Goal: Information Seeking & Learning: Learn about a topic

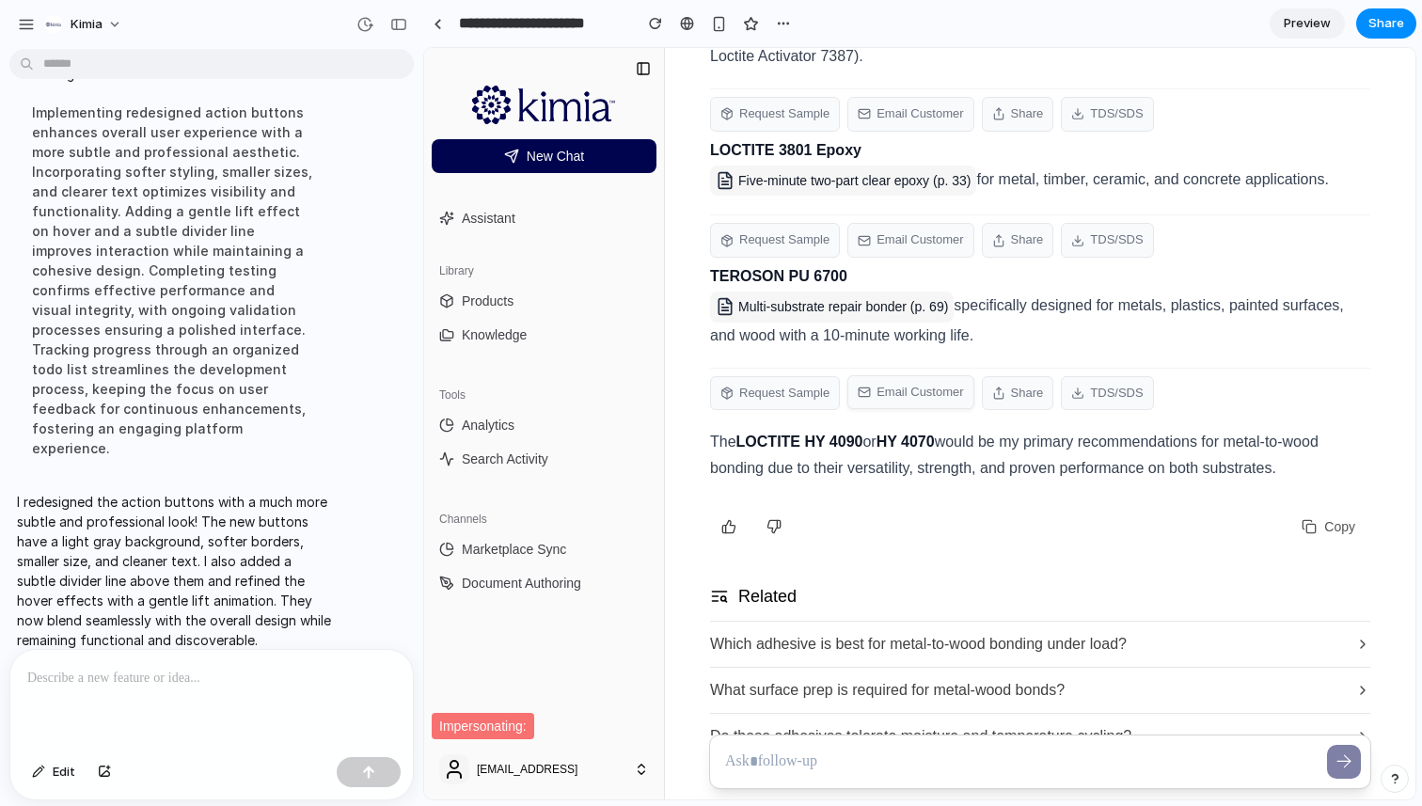
scroll to position [1298, 0]
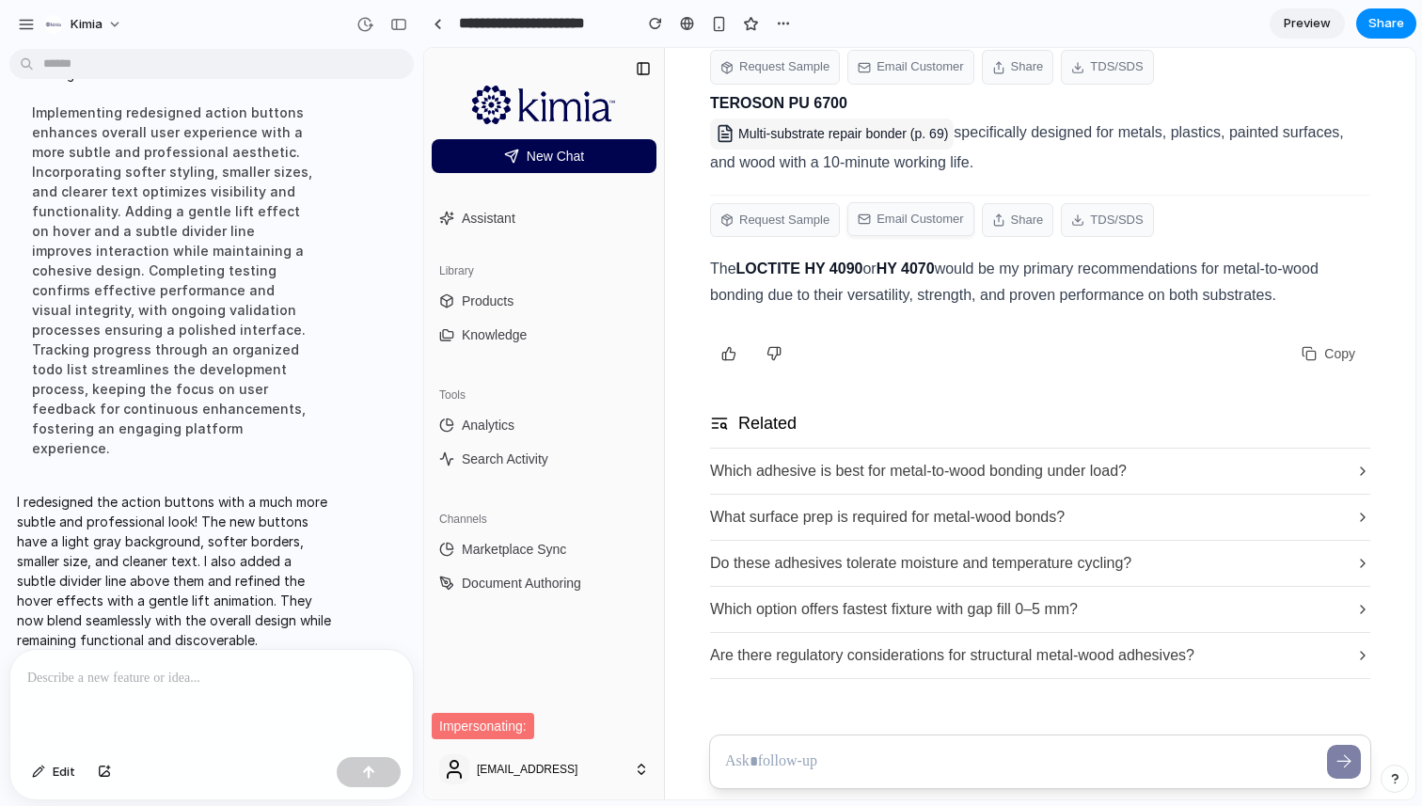
click at [187, 678] on p at bounding box center [211, 678] width 369 height 23
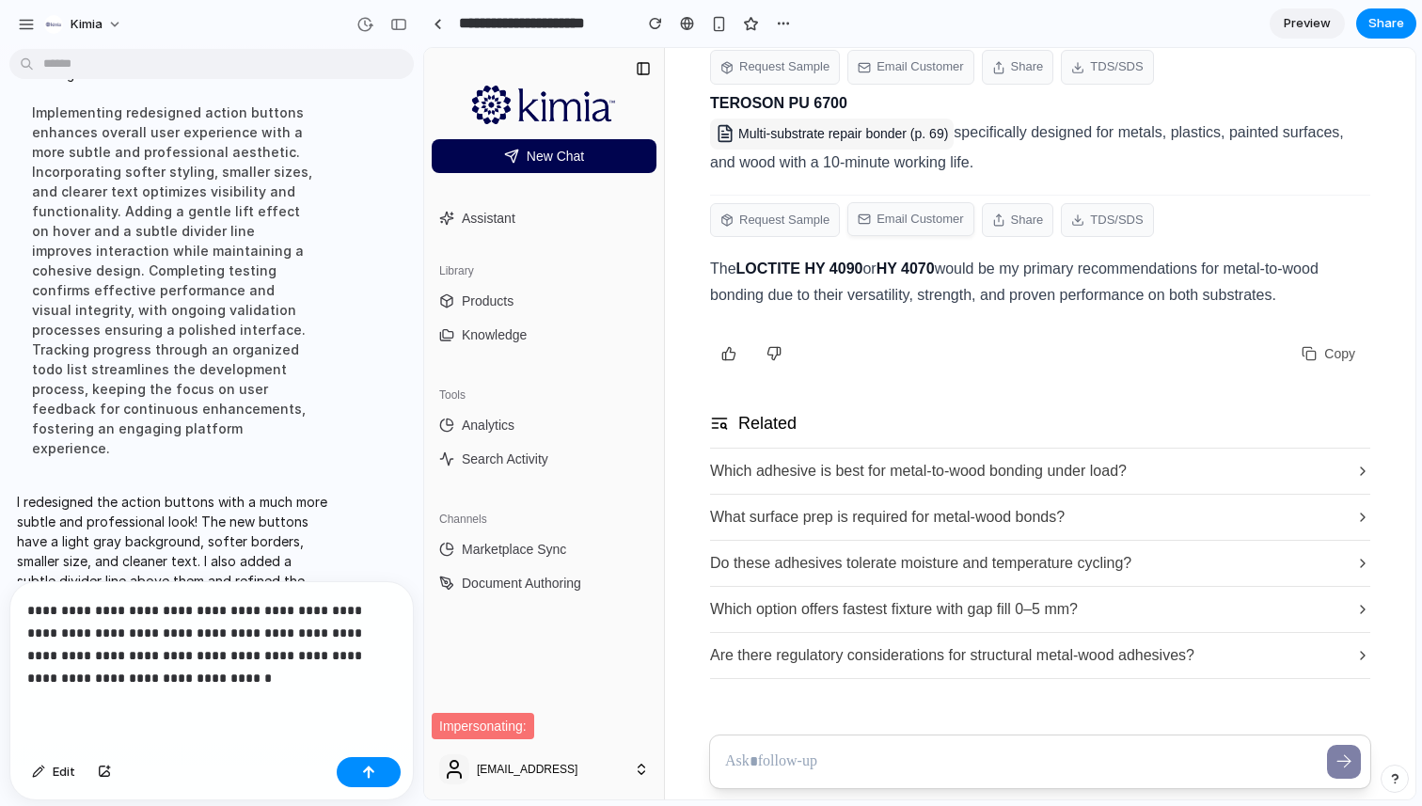
click at [259, 686] on p "**********" at bounding box center [211, 644] width 369 height 90
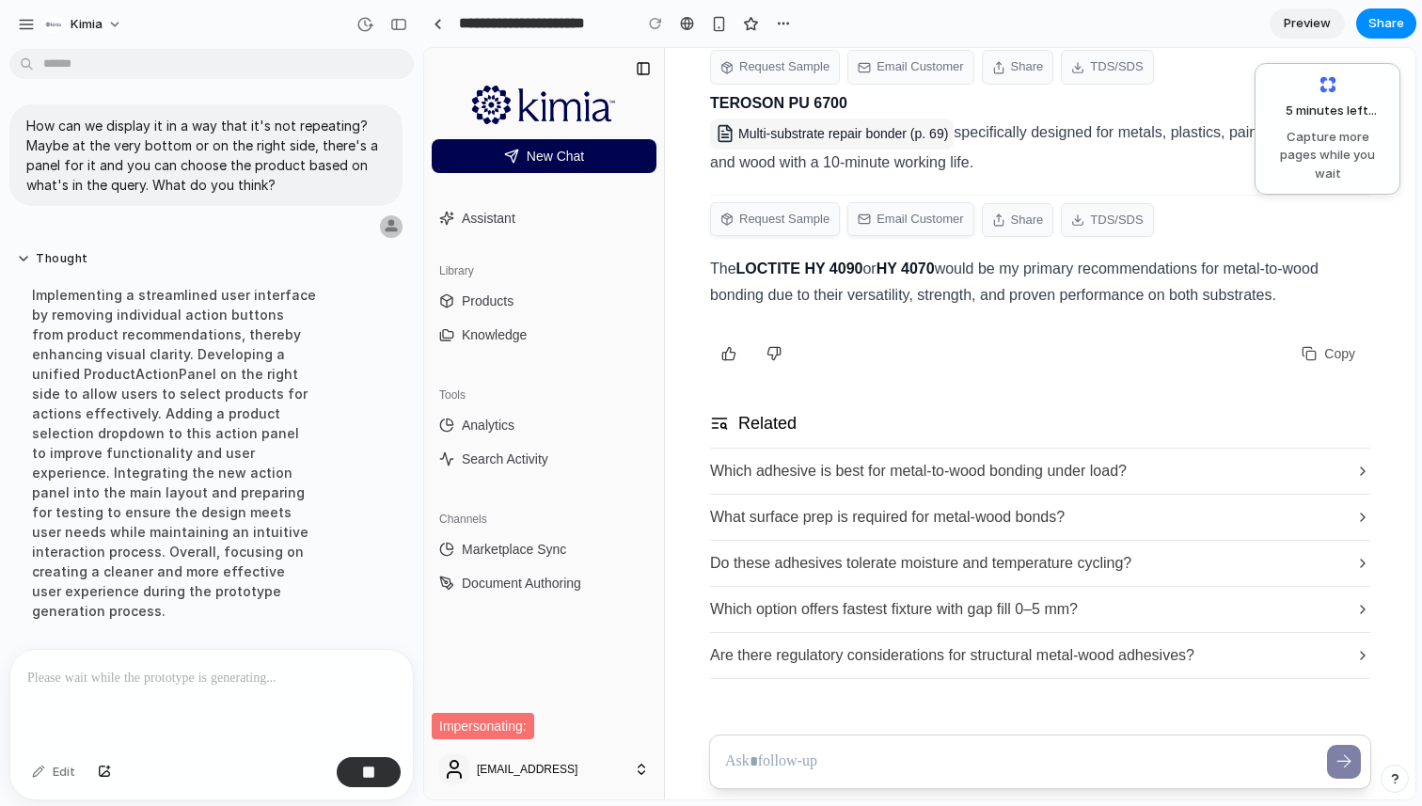
scroll to position [796, 0]
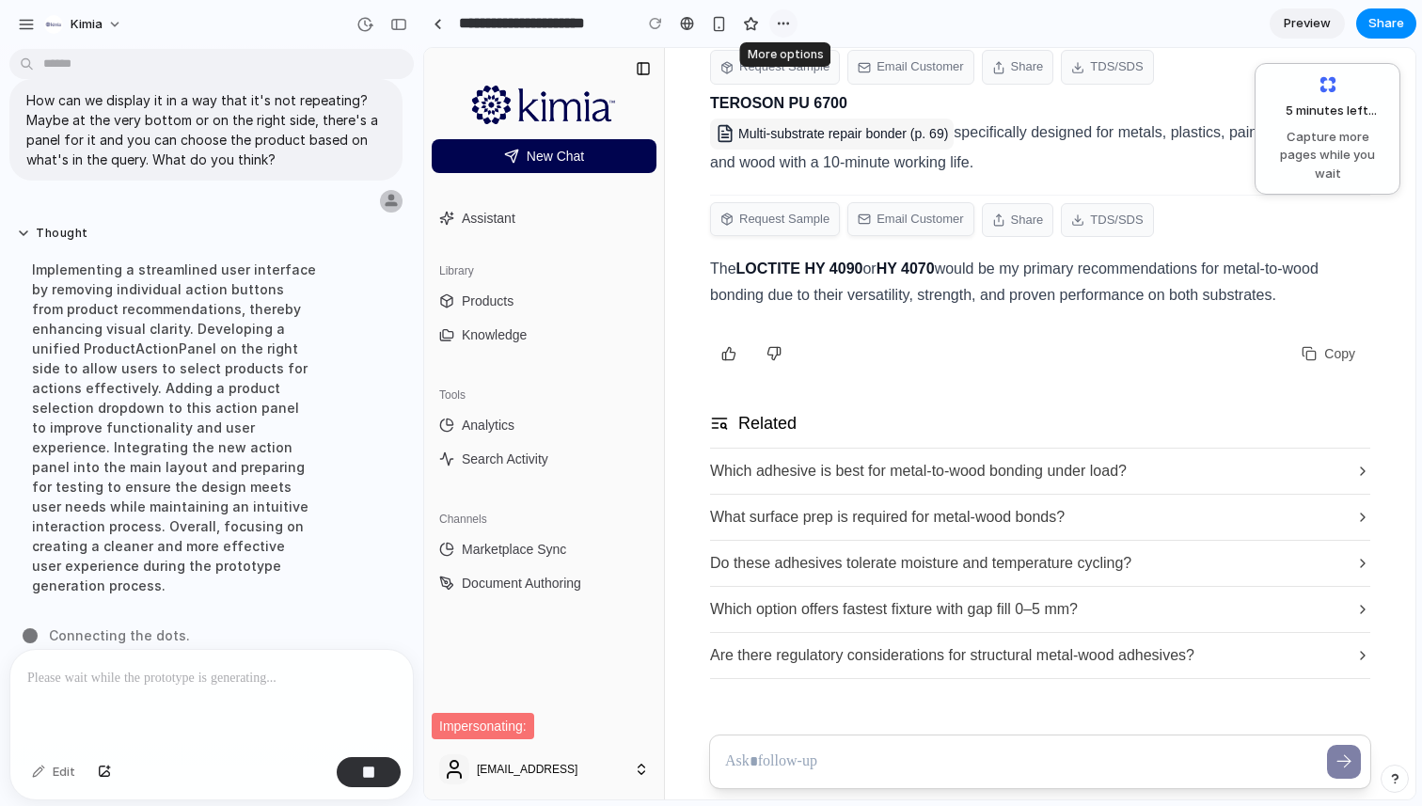
click at [781, 26] on div "button" at bounding box center [783, 23] width 15 height 15
click at [834, 27] on div "Duplicate Delete" at bounding box center [711, 403] width 1422 height 806
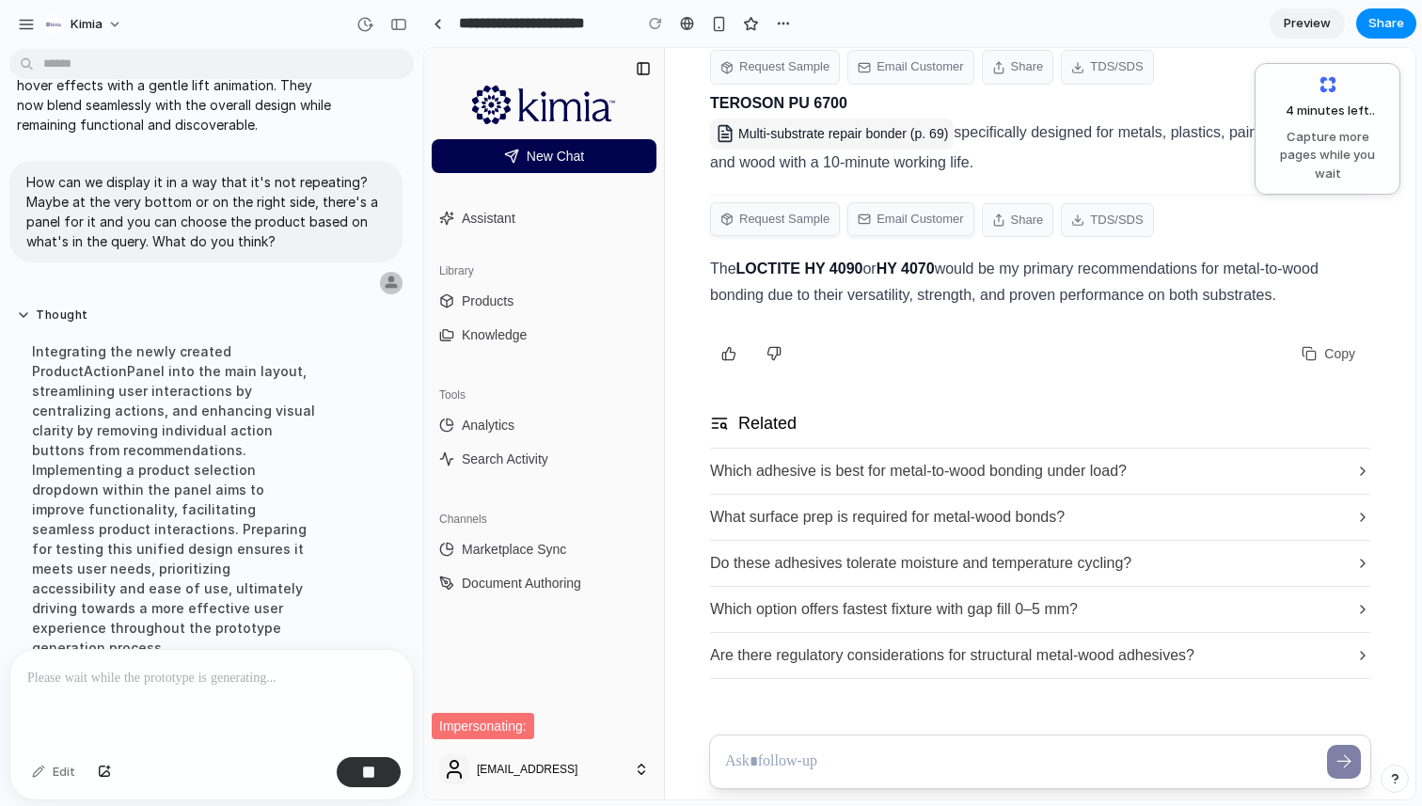
scroll to position [756, 0]
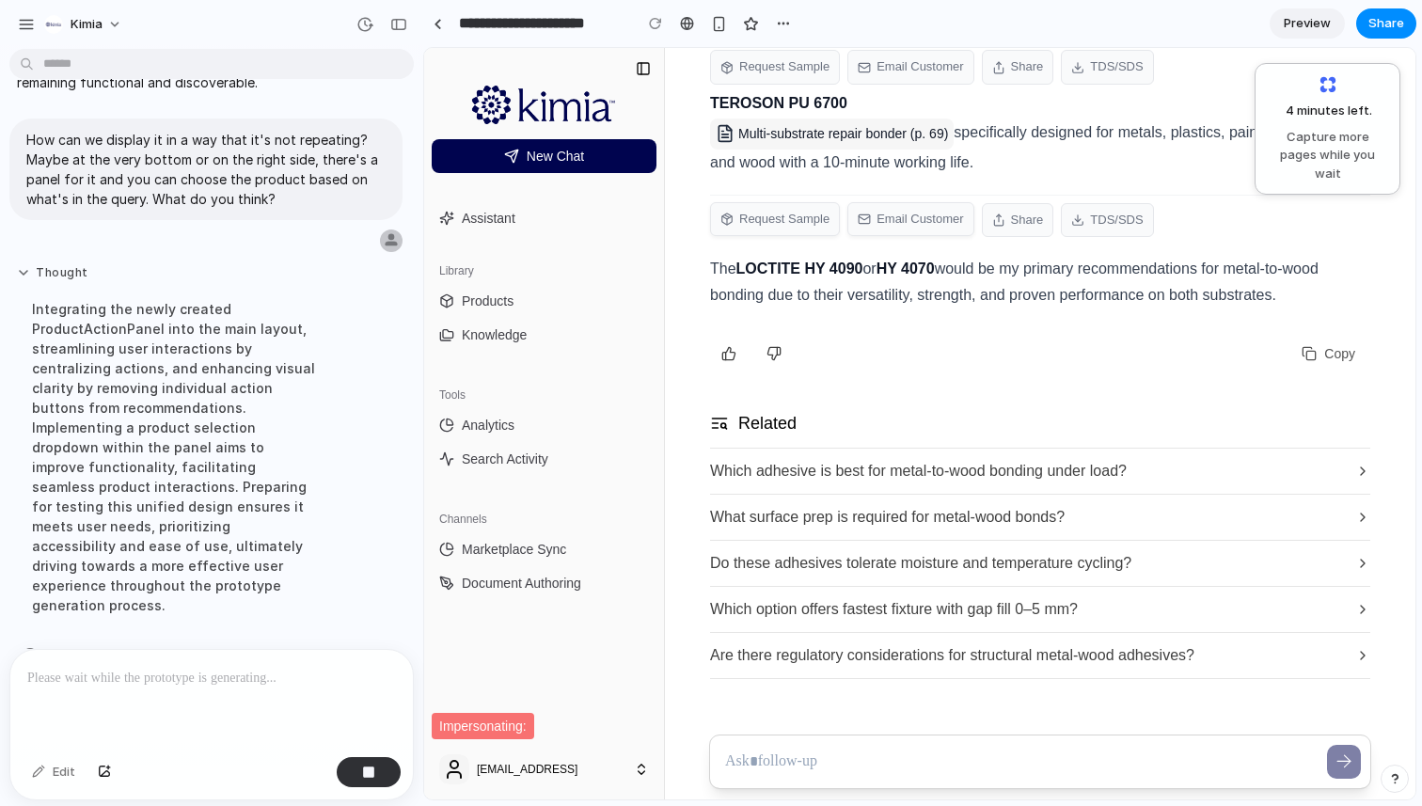
click at [17, 281] on button "Thought" at bounding box center [174, 273] width 314 height 16
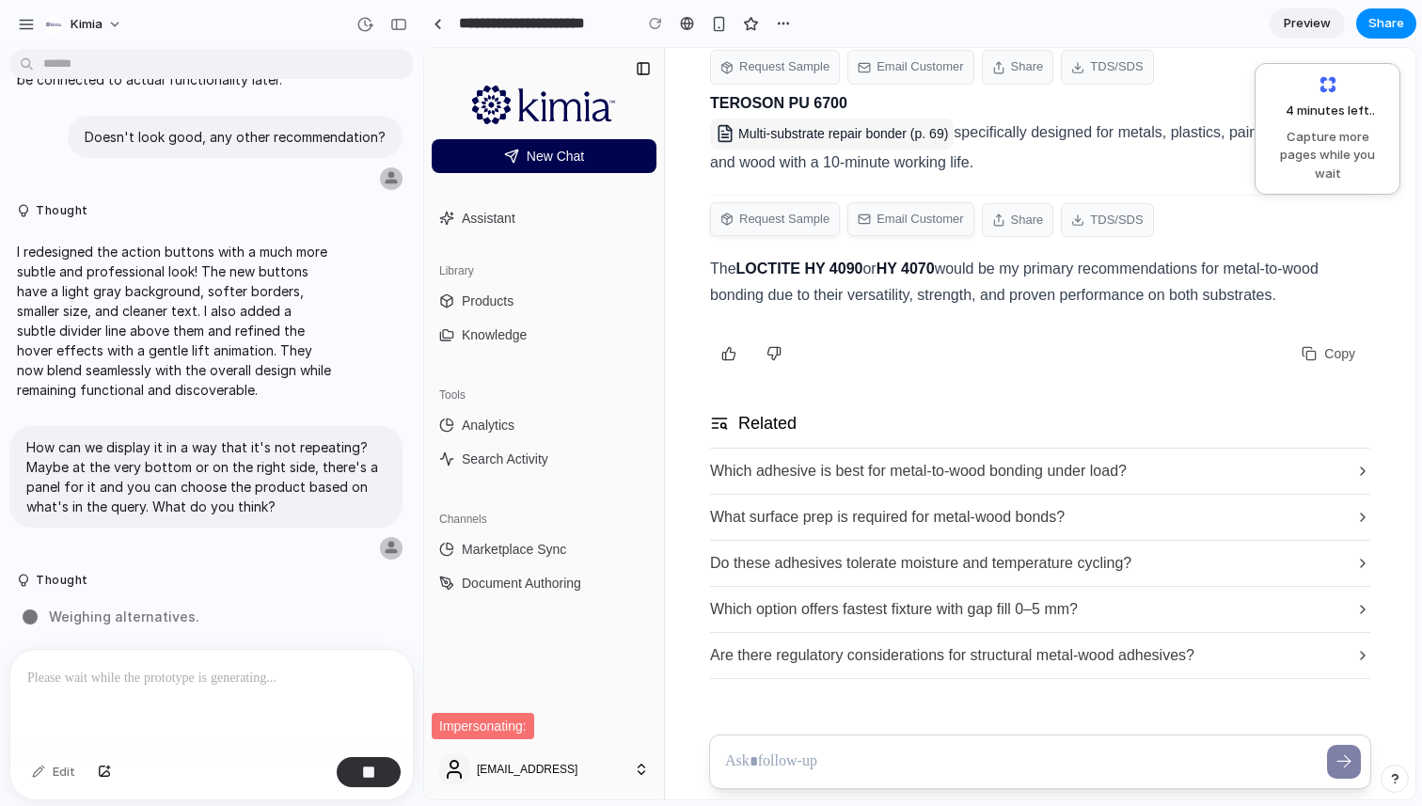
scroll to position [450, 0]
click at [31, 573] on button "Thought" at bounding box center [174, 581] width 314 height 16
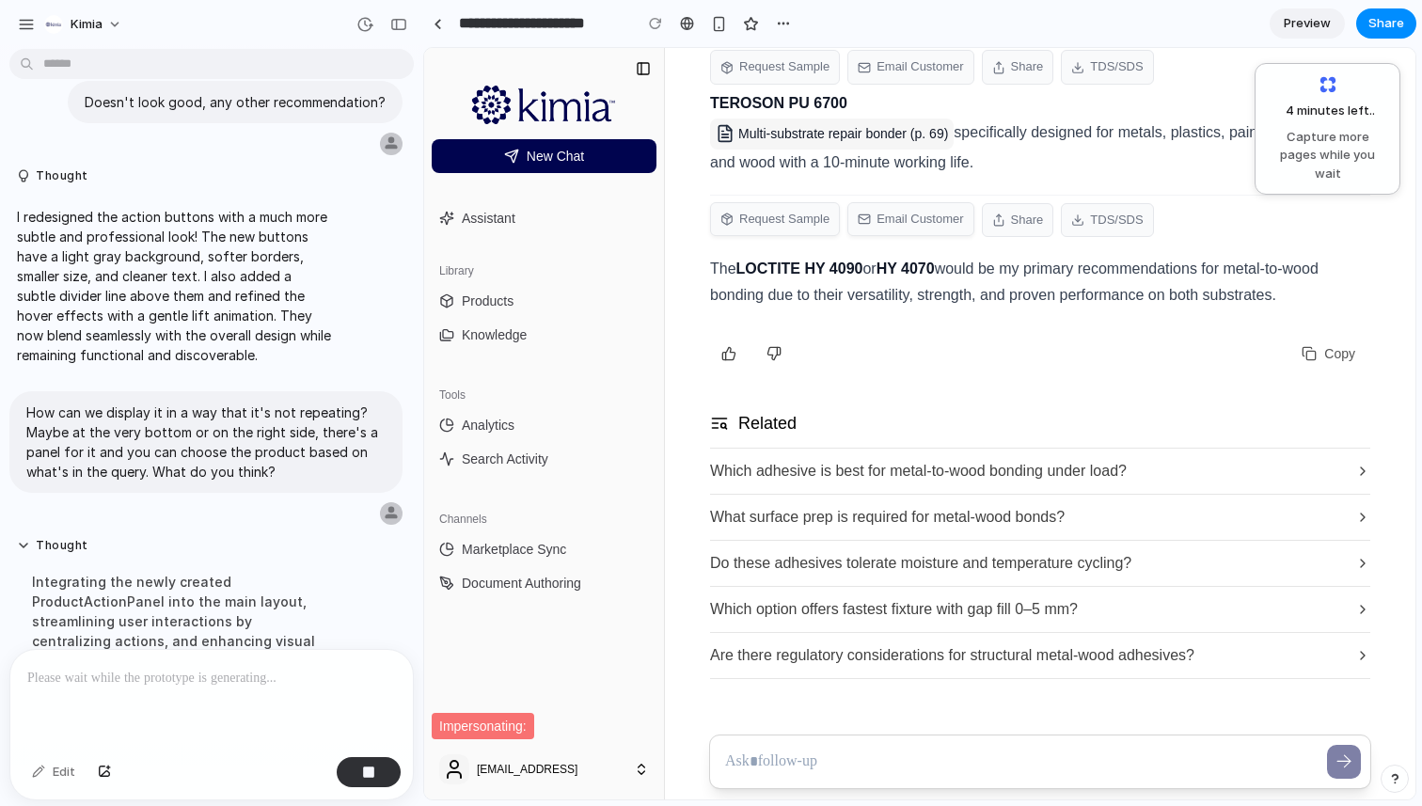
scroll to position [756, 0]
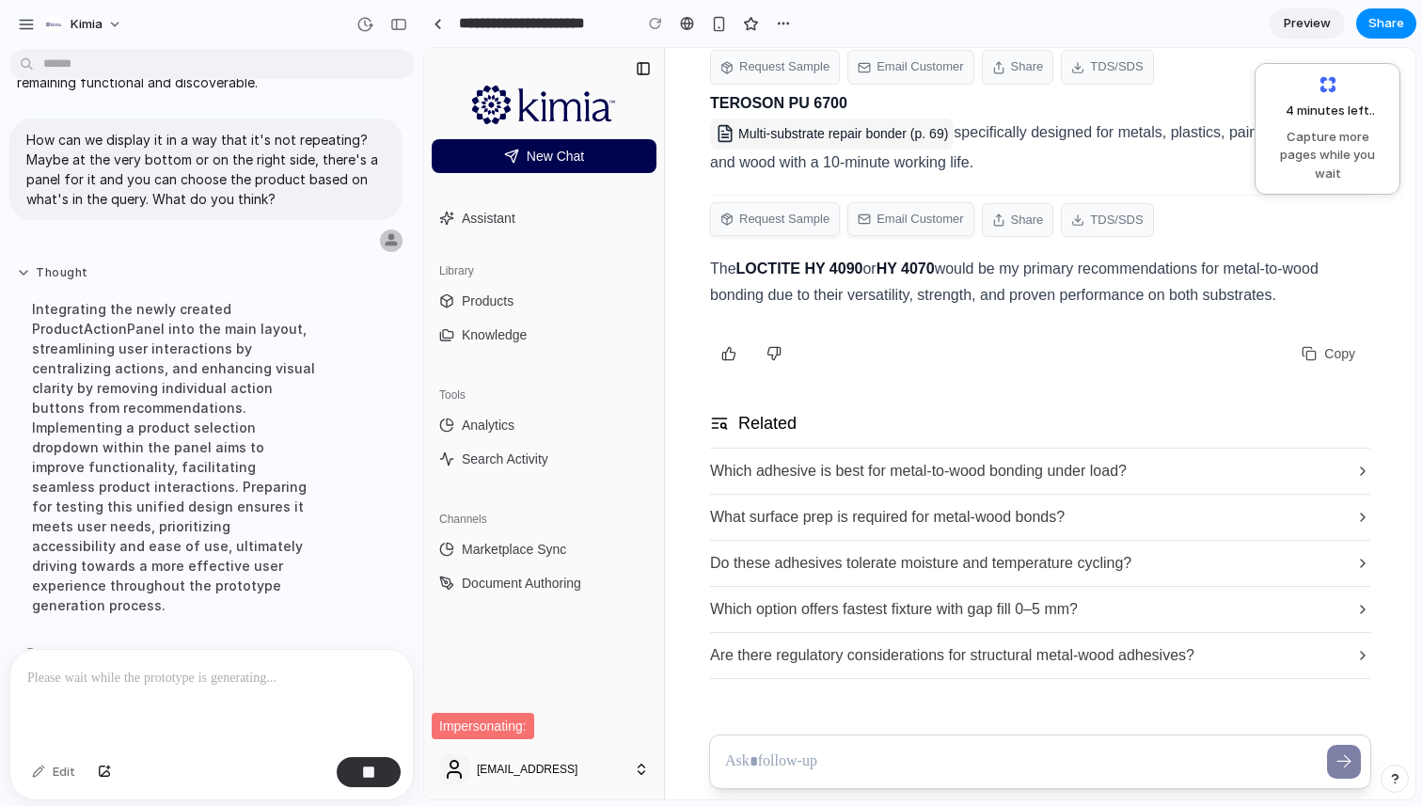
click at [29, 275] on button "Thought" at bounding box center [174, 273] width 314 height 16
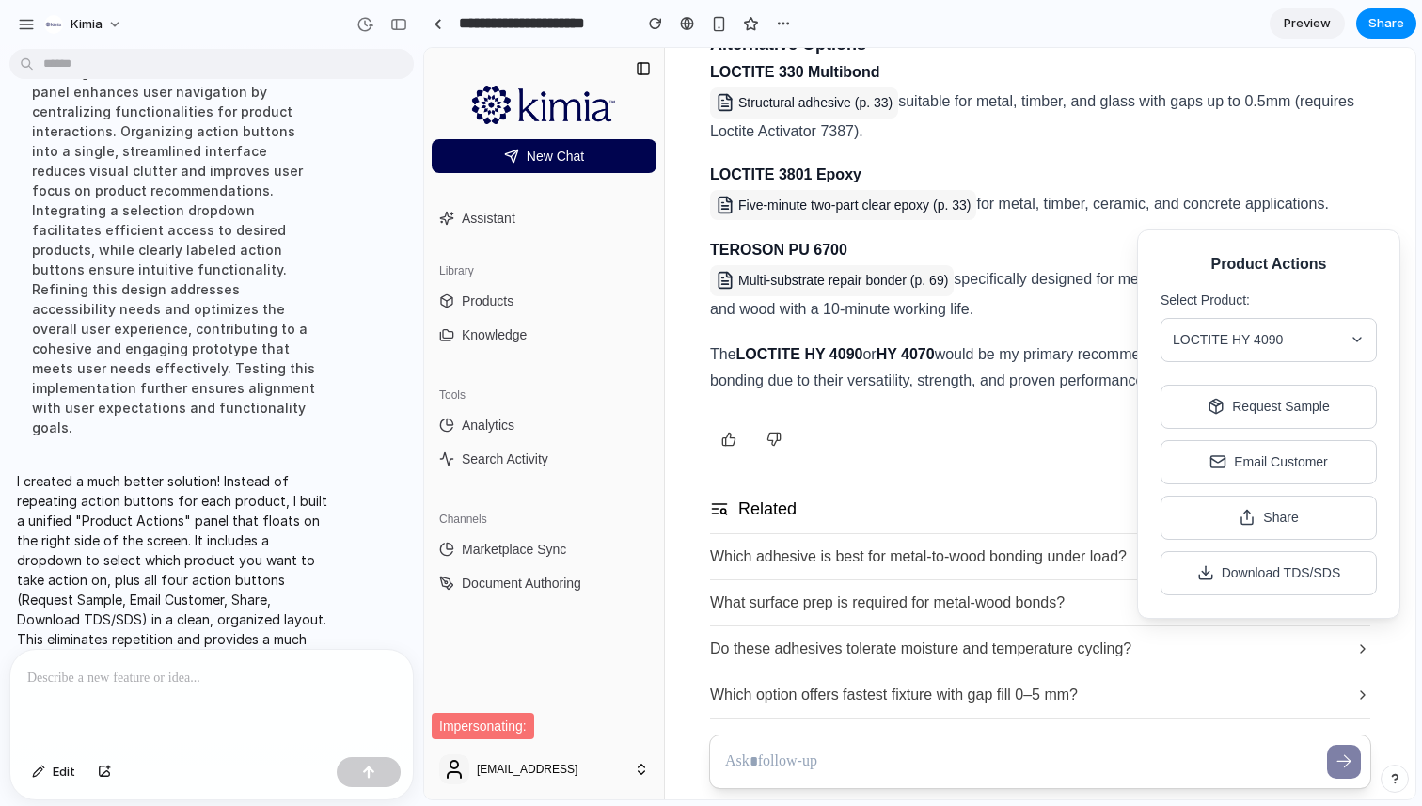
scroll to position [1034, 0]
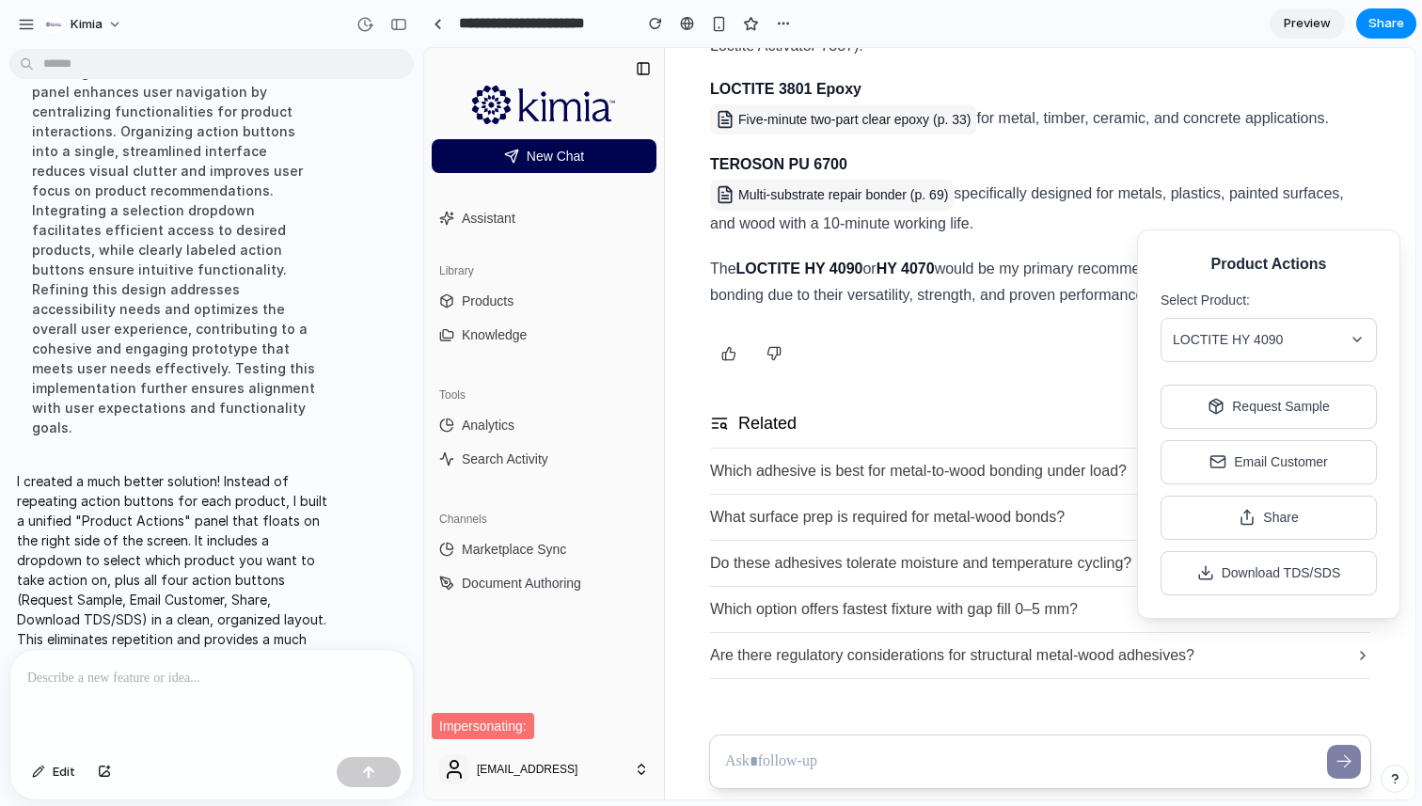
click at [1347, 335] on button "LOCTITE HY 4090" at bounding box center [1269, 340] width 216 height 44
click at [1331, 325] on button "LOCTITE HY 4090" at bounding box center [1269, 340] width 216 height 44
click at [1327, 347] on button "LOCTITE HY 4090" at bounding box center [1269, 340] width 216 height 44
click at [1257, 532] on button "TEROSON PU 6700" at bounding box center [1269, 532] width 214 height 42
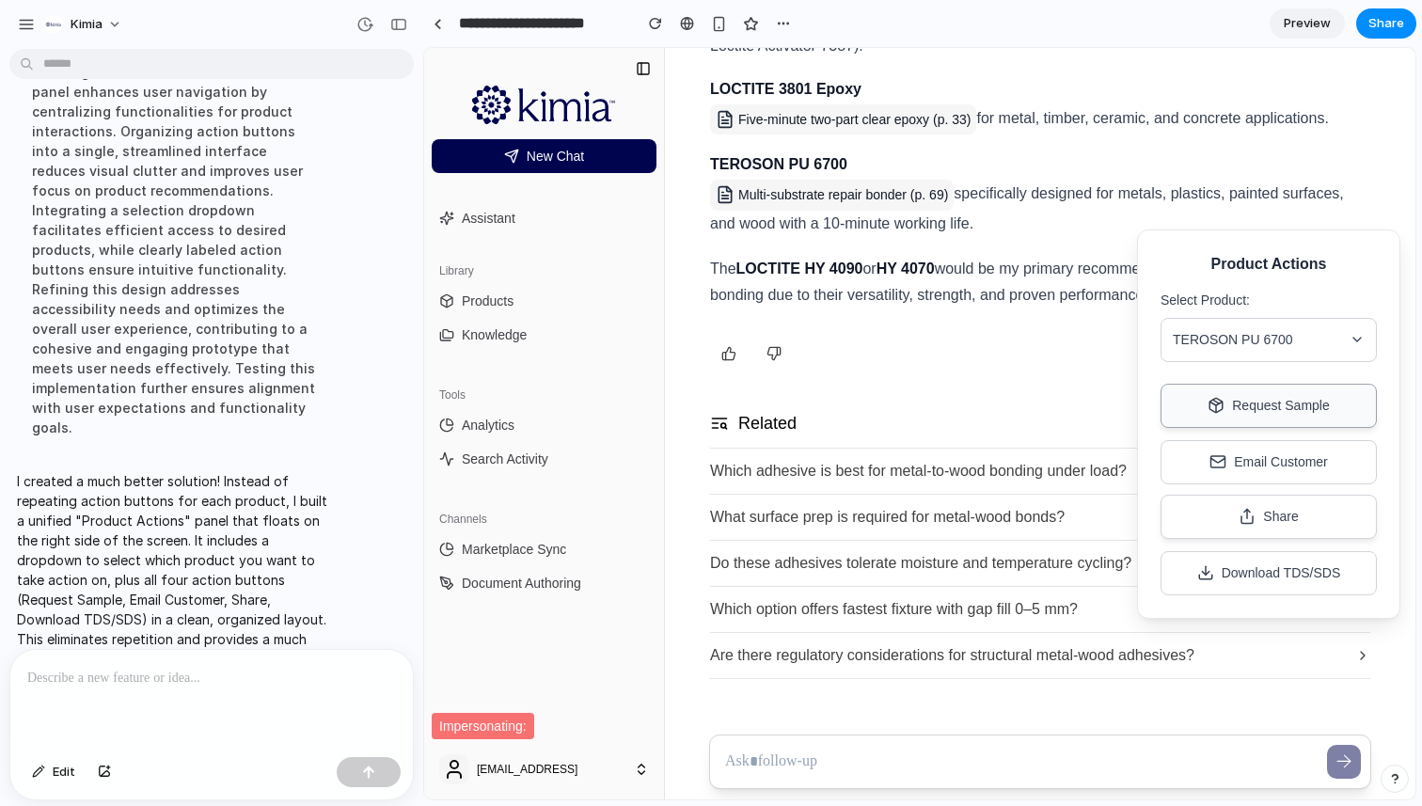
click at [1283, 425] on button "Request Sample" at bounding box center [1269, 406] width 216 height 44
click at [1148, 388] on div "Product Actions Select Product: TEROSON PU 6700 Request Sample Email Customer S…" at bounding box center [1268, 424] width 263 height 389
click at [1138, 532] on div "Product Actions Select Product: TEROSON PU 6700 Request Sample Email Customer S…" at bounding box center [1268, 424] width 263 height 389
click at [437, 23] on div at bounding box center [438, 24] width 8 height 10
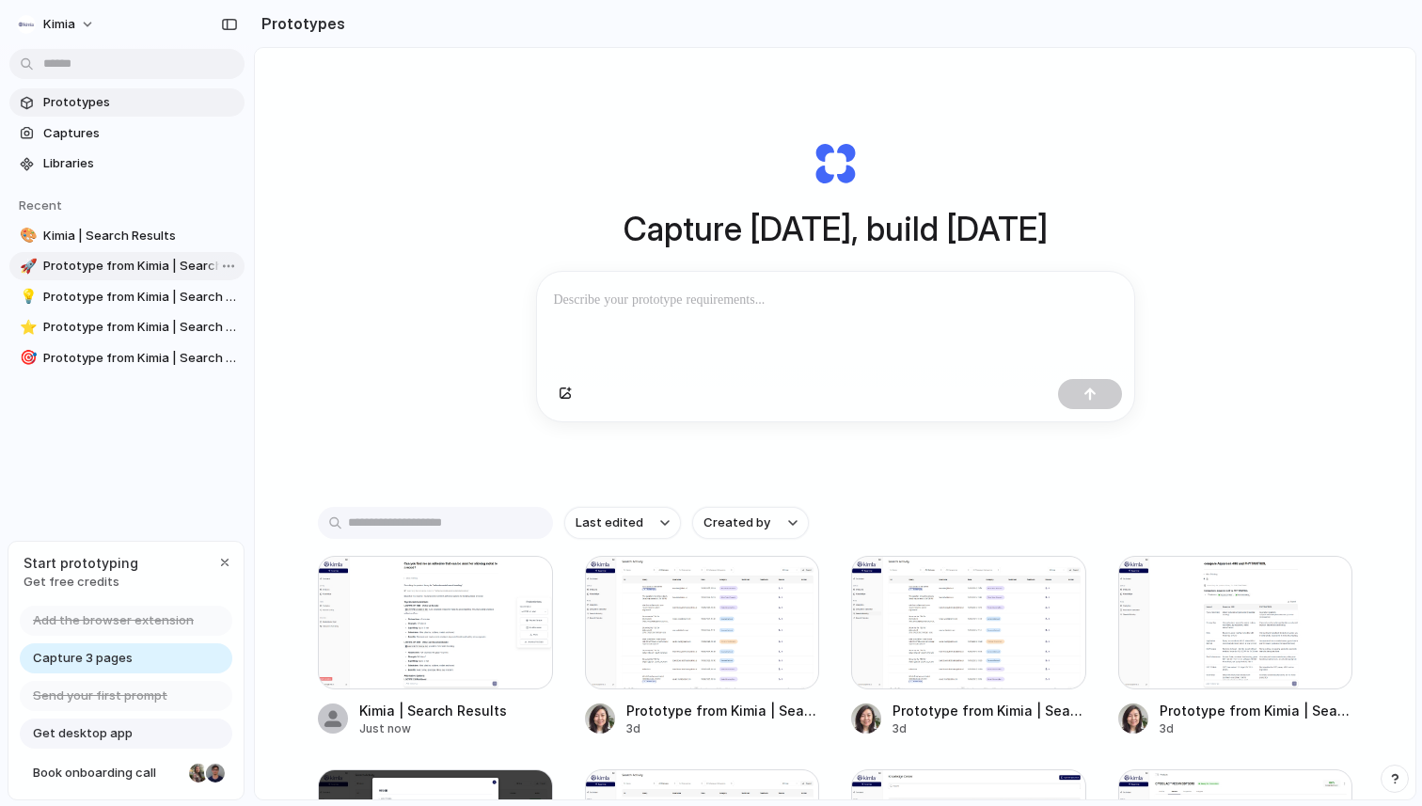
click at [114, 263] on span "Prototype from Kimia | Search Activity" at bounding box center [140, 266] width 194 height 19
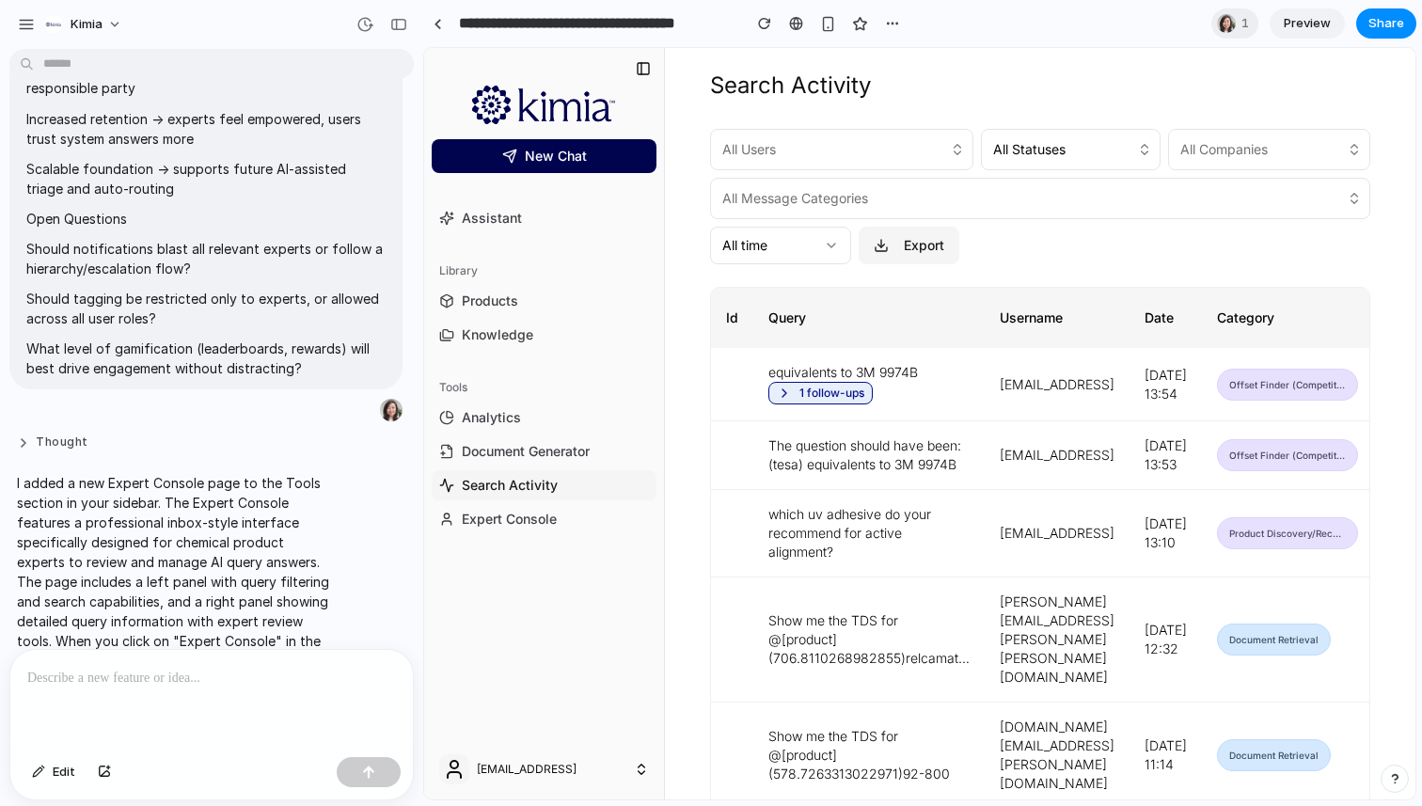
scroll to position [2019, 0]
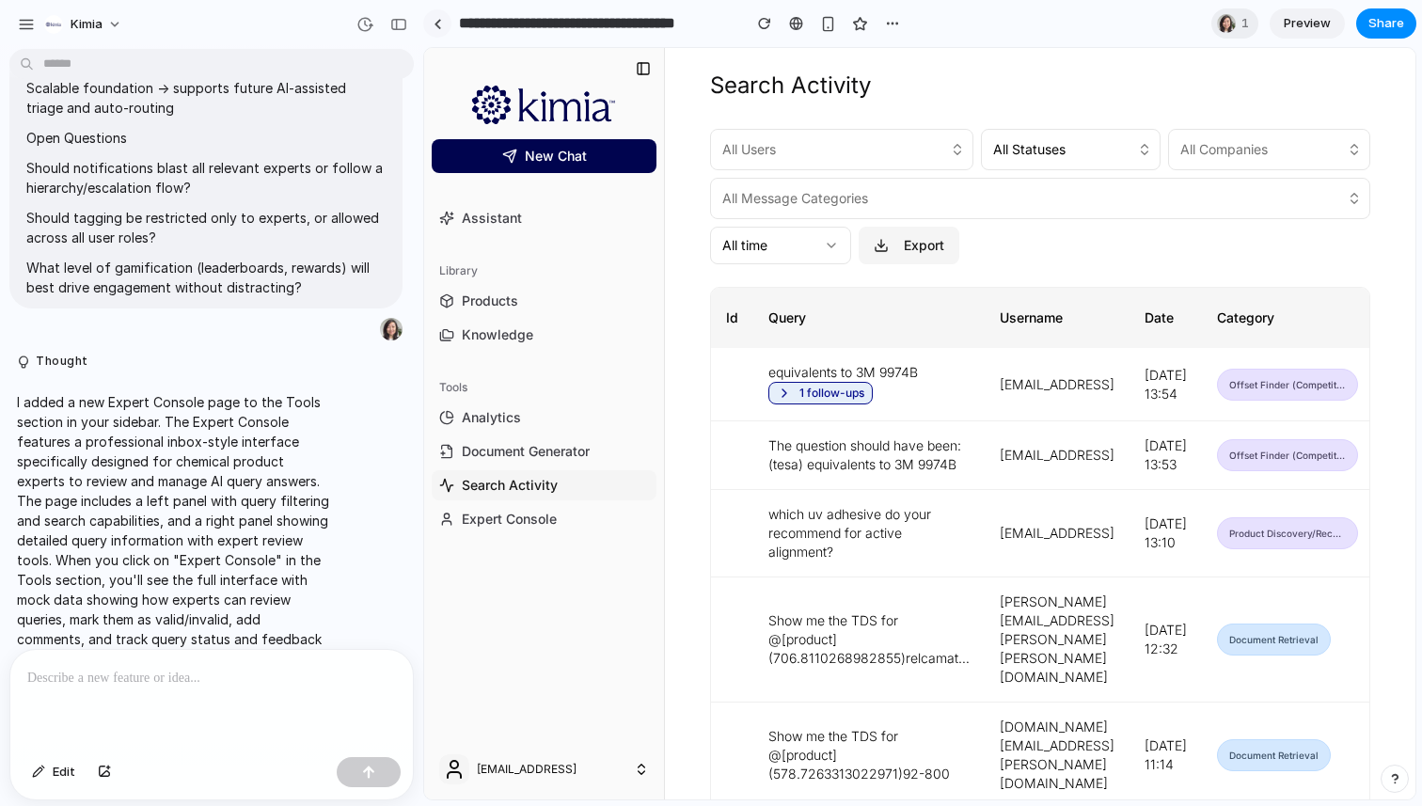
click at [448, 23] on link at bounding box center [437, 23] width 28 height 28
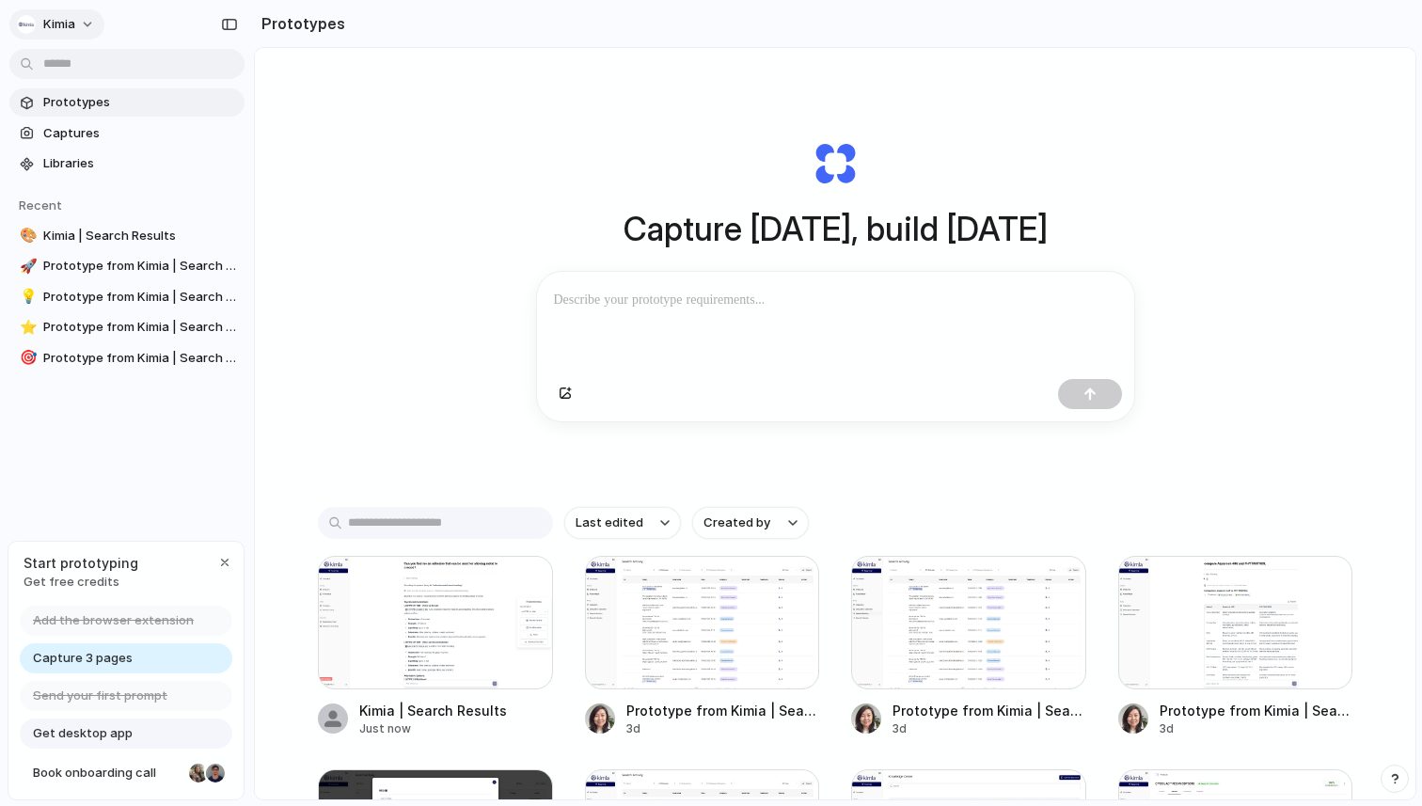
click at [55, 10] on button "Kimia" at bounding box center [56, 24] width 95 height 30
click at [63, 25] on div "Settings Invite members Change theme Sign out" at bounding box center [711, 403] width 1422 height 806
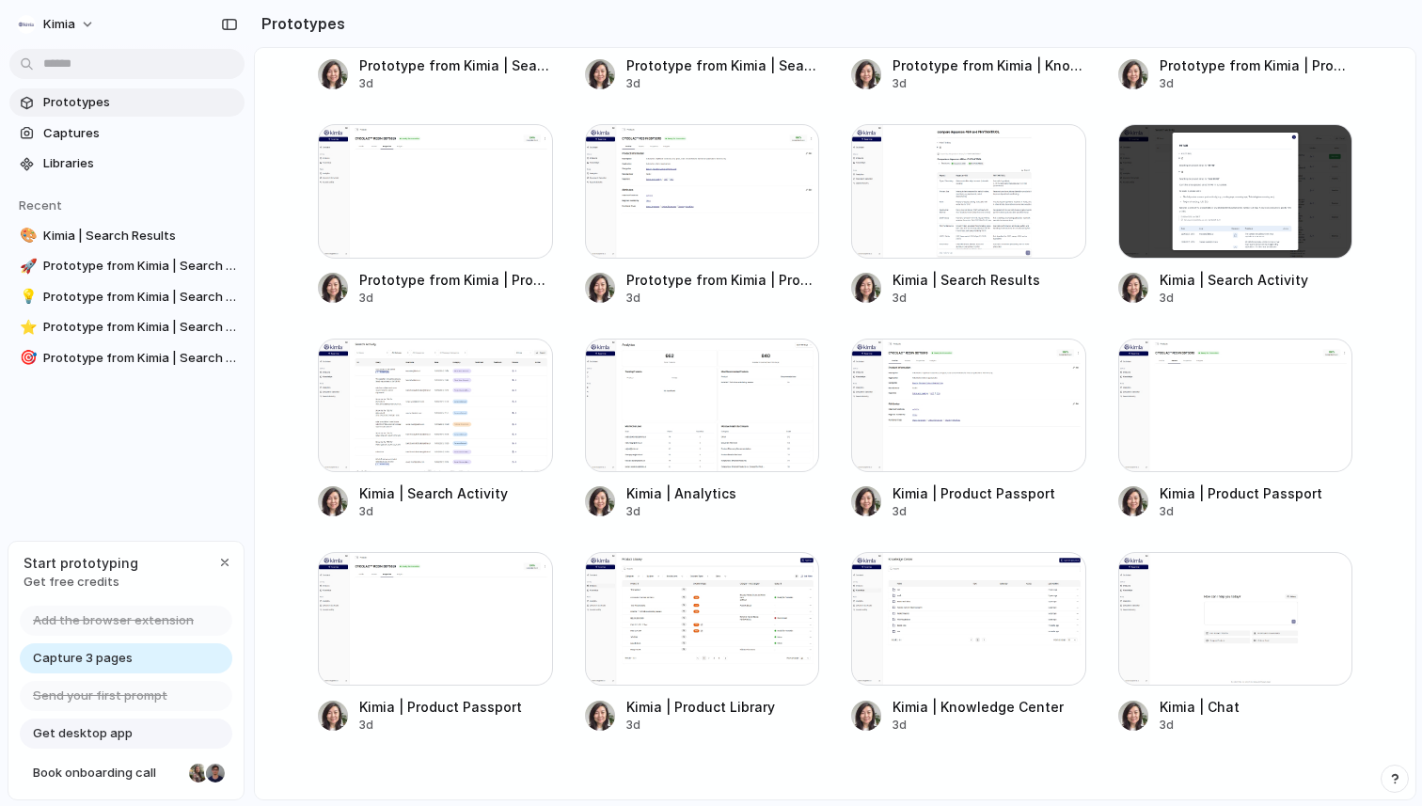
scroll to position [912, 0]
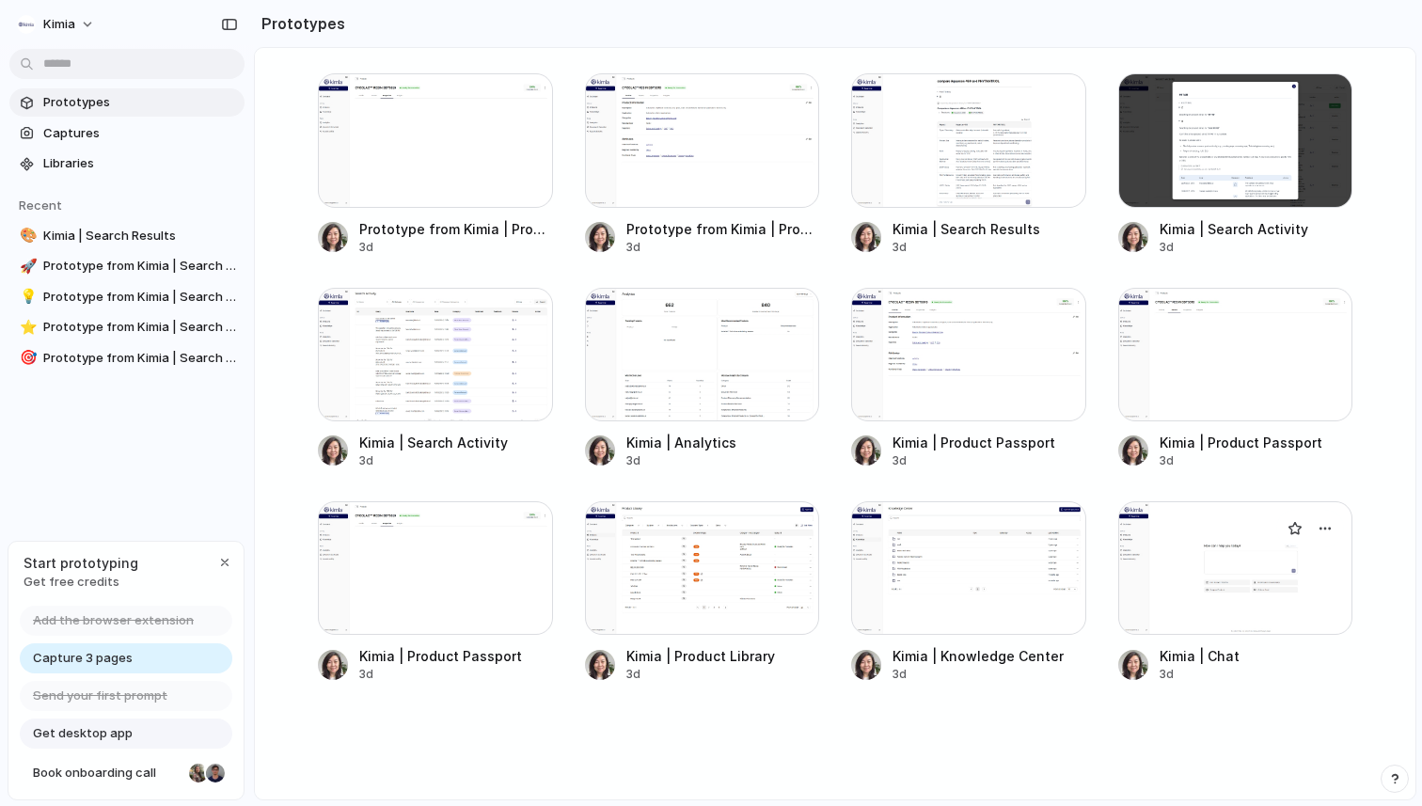
click at [1200, 578] on div at bounding box center [1236, 568] width 235 height 134
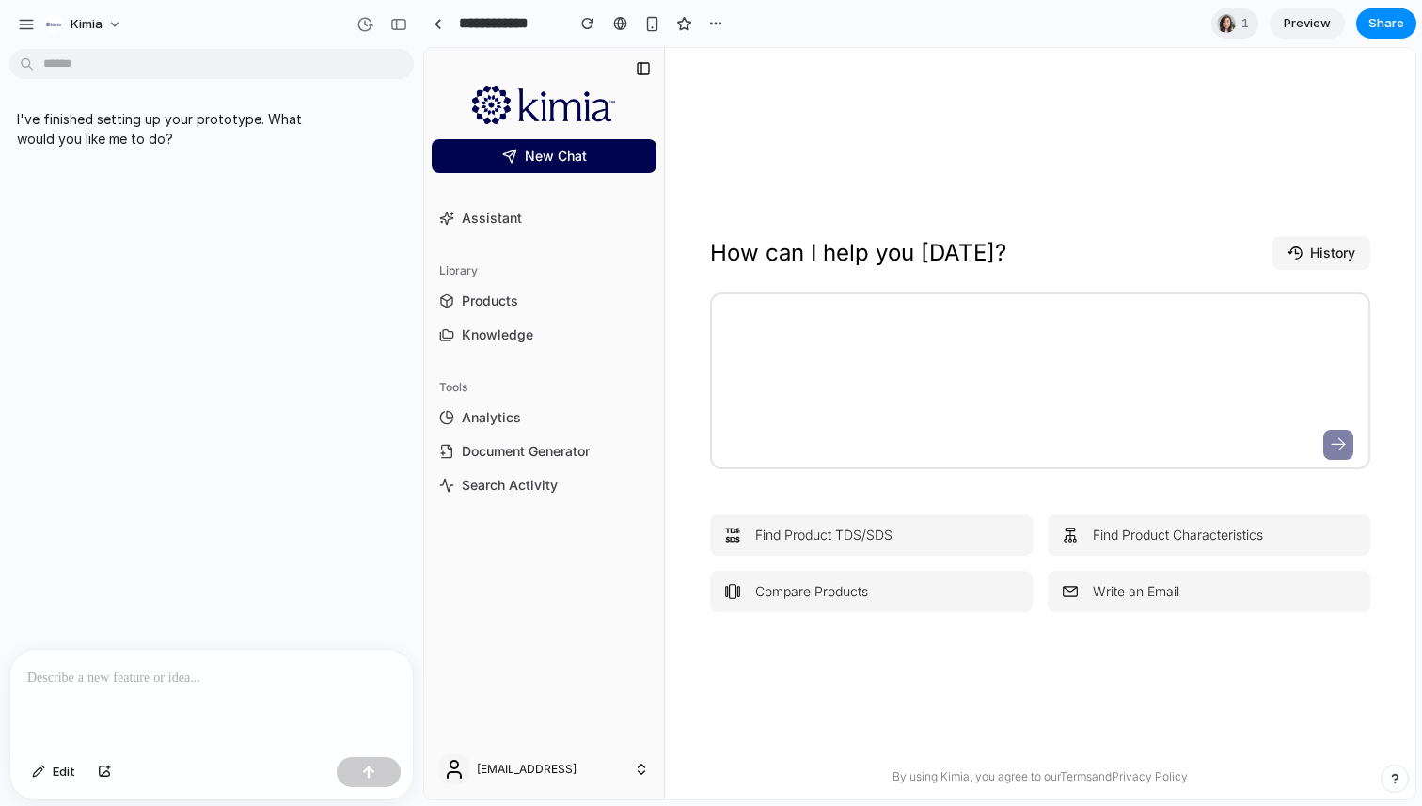
click at [824, 379] on div at bounding box center [1040, 358] width 619 height 90
click at [785, 277] on div "How can I help you [DATE]? History Find Product TDS/SDS Find Product Characteri…" at bounding box center [1040, 424] width 660 height 376
click at [516, 230] on link "Assistant" at bounding box center [544, 218] width 225 height 30
click at [789, 384] on div at bounding box center [1040, 358] width 619 height 90
click at [844, 384] on div at bounding box center [1040, 358] width 619 height 90
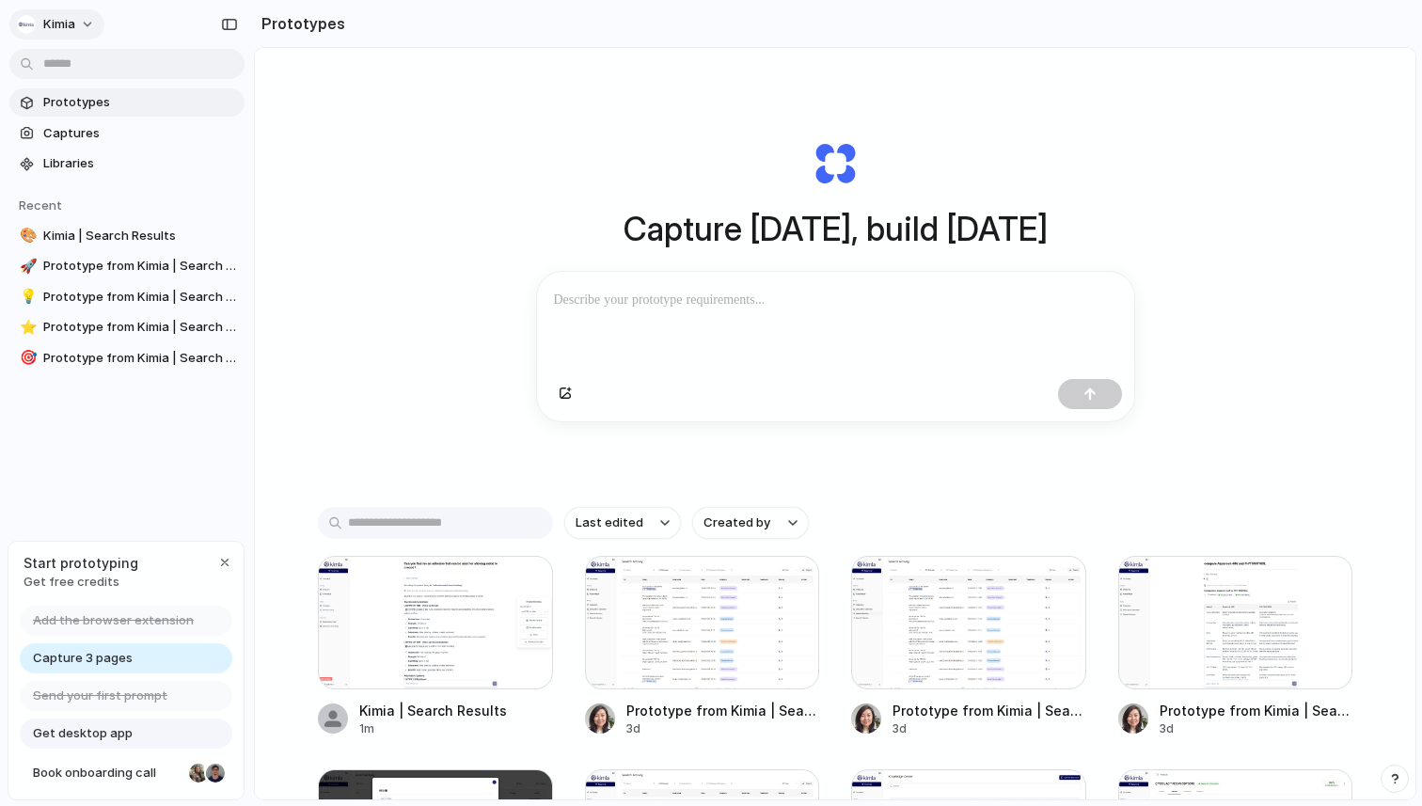
click at [87, 33] on button "Kimia" at bounding box center [56, 24] width 95 height 30
click at [601, 721] on div "Settings Invite members Change theme Sign out" at bounding box center [711, 403] width 1422 height 806
click at [444, 636] on div at bounding box center [435, 623] width 235 height 134
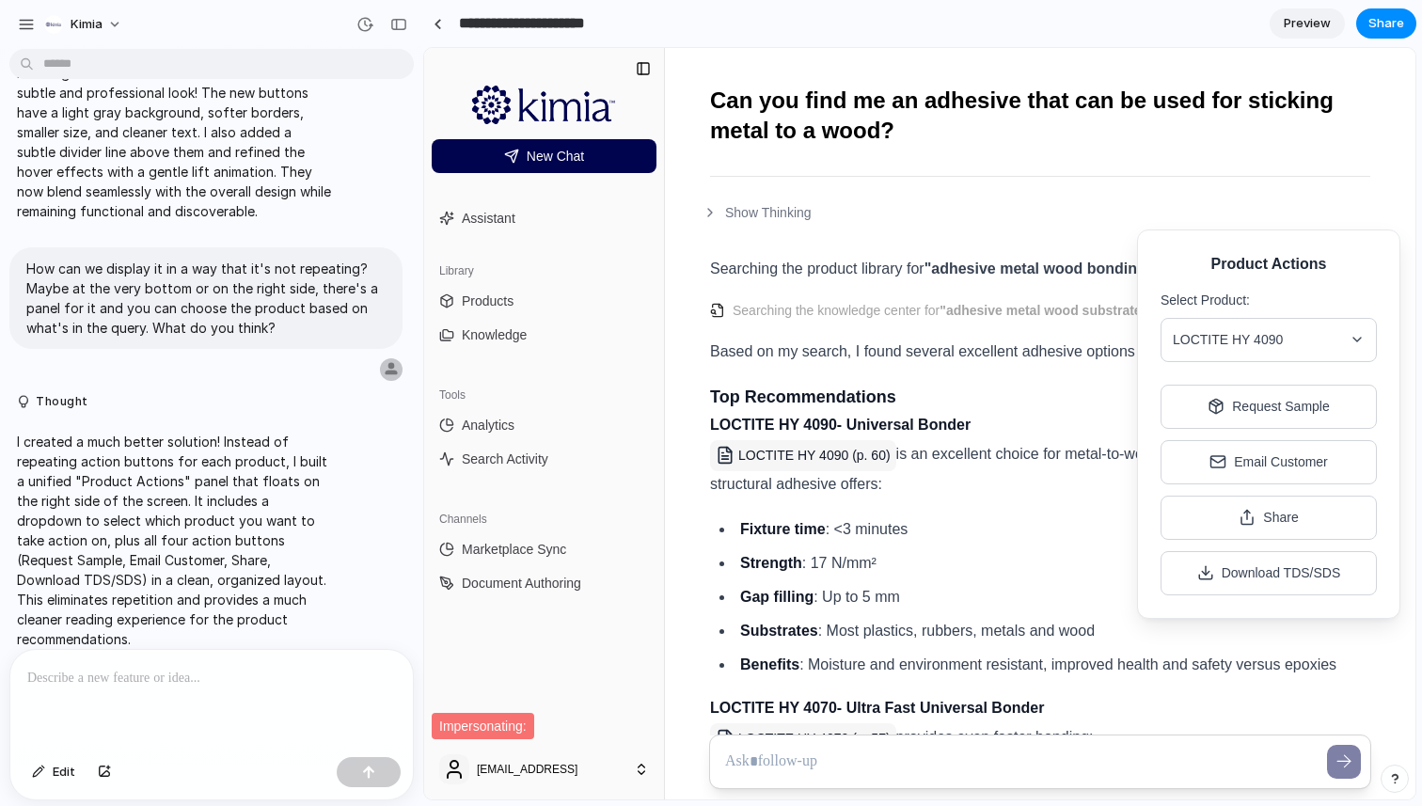
click at [569, 34] on input "**********" at bounding box center [540, 24] width 171 height 34
click at [600, 25] on input "**********" at bounding box center [540, 24] width 171 height 34
click at [590, 25] on input "**********" at bounding box center [540, 24] width 171 height 34
type input "*"
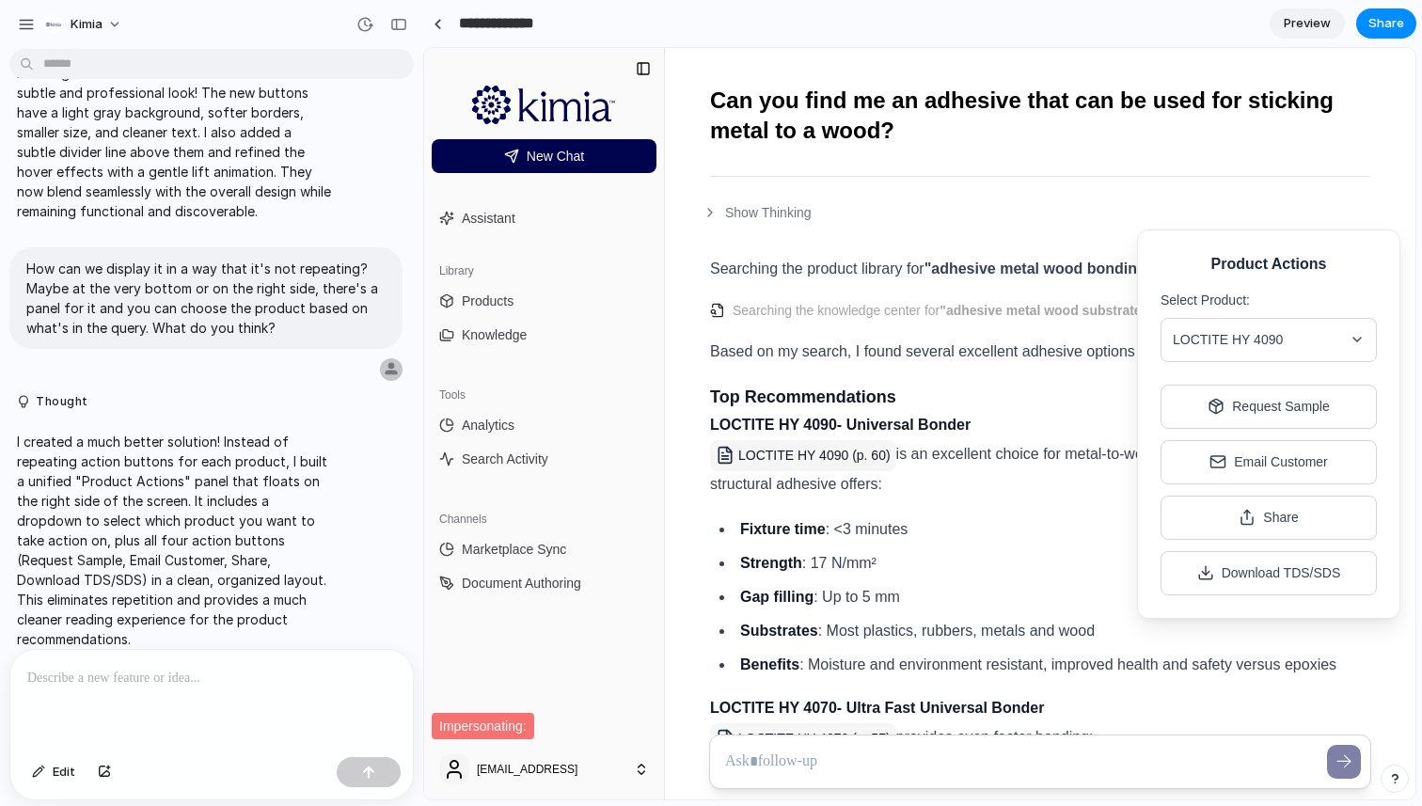
click at [1004, 278] on p "Searching the product library for "adhesive metal wood bonding"" at bounding box center [1040, 269] width 660 height 26
type input "**********"
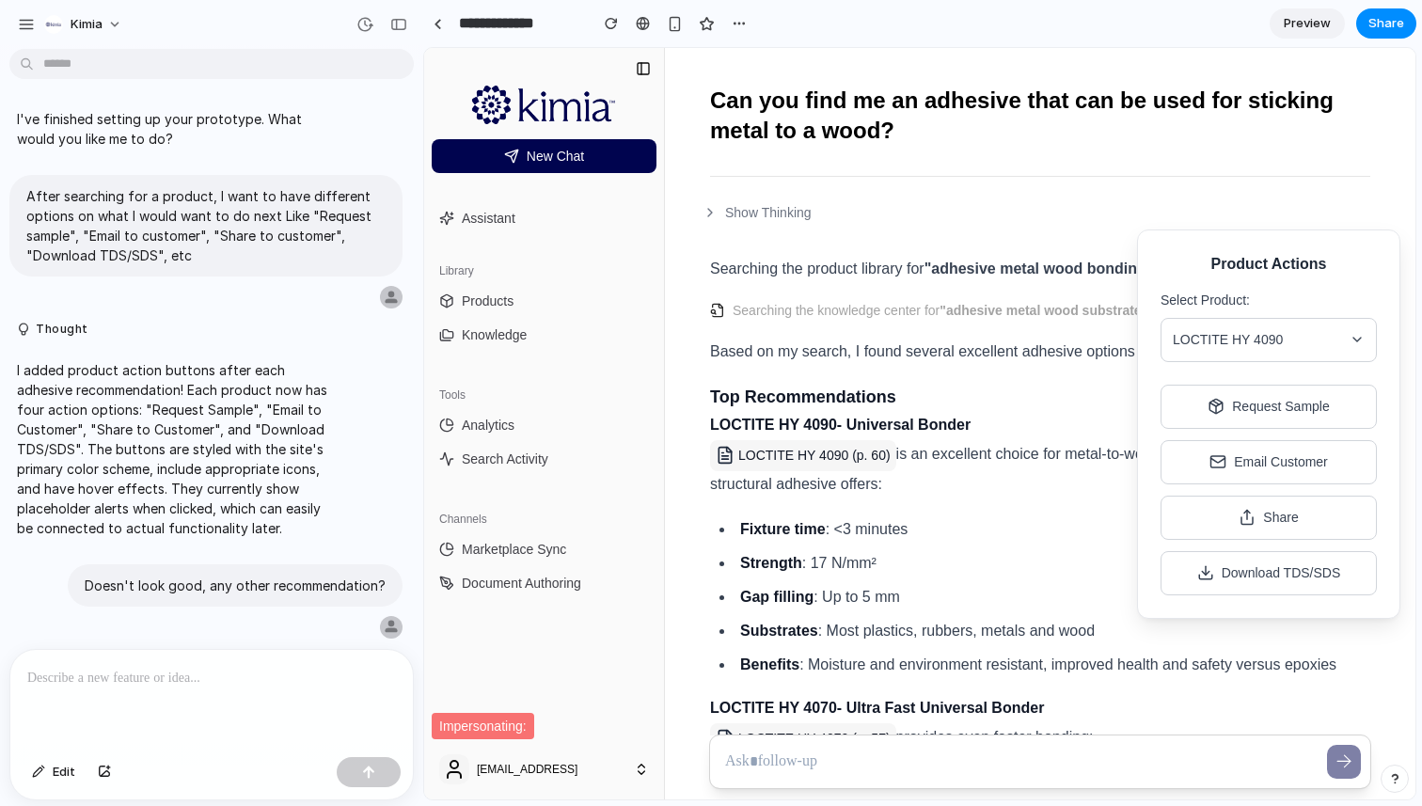
scroll to position [627, 0]
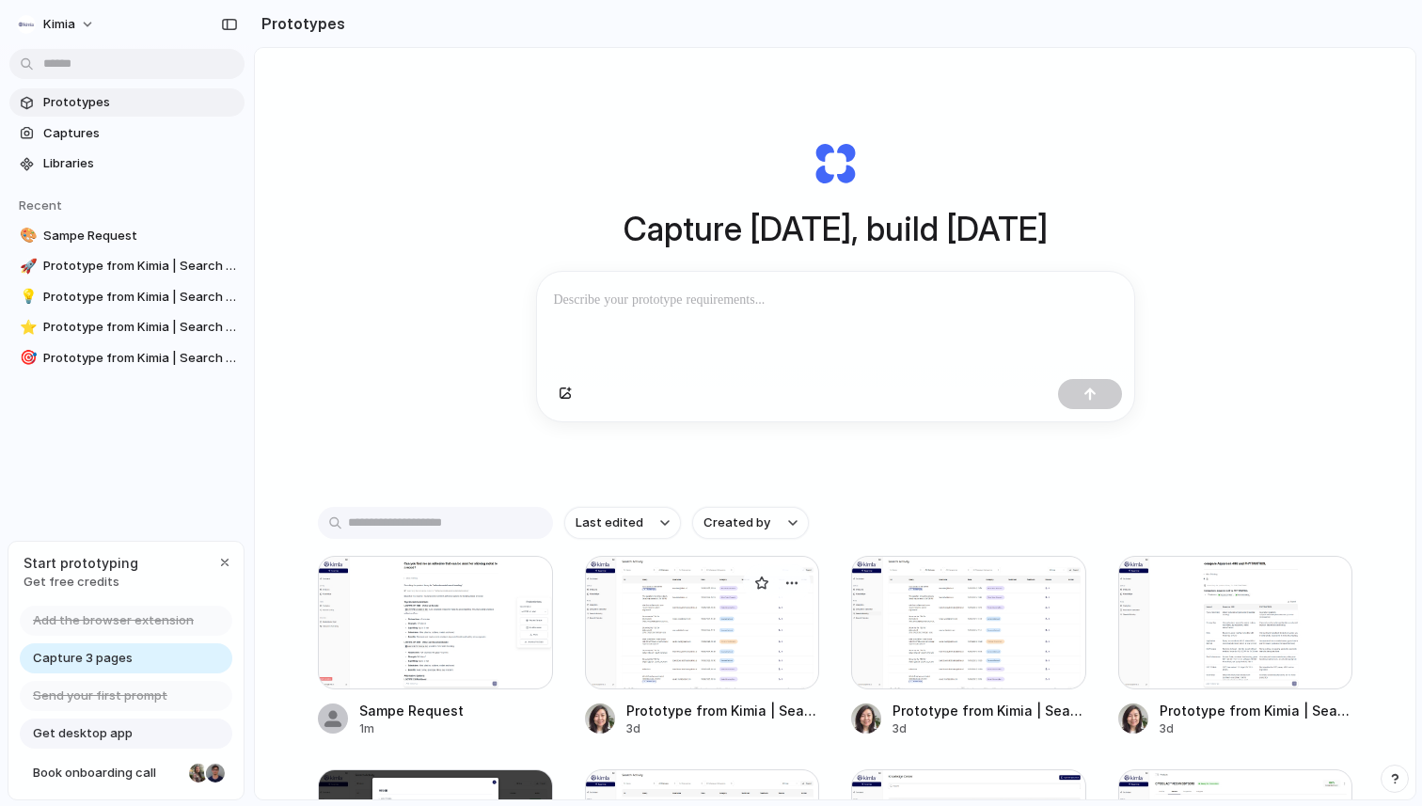
click at [708, 627] on div at bounding box center [702, 623] width 235 height 134
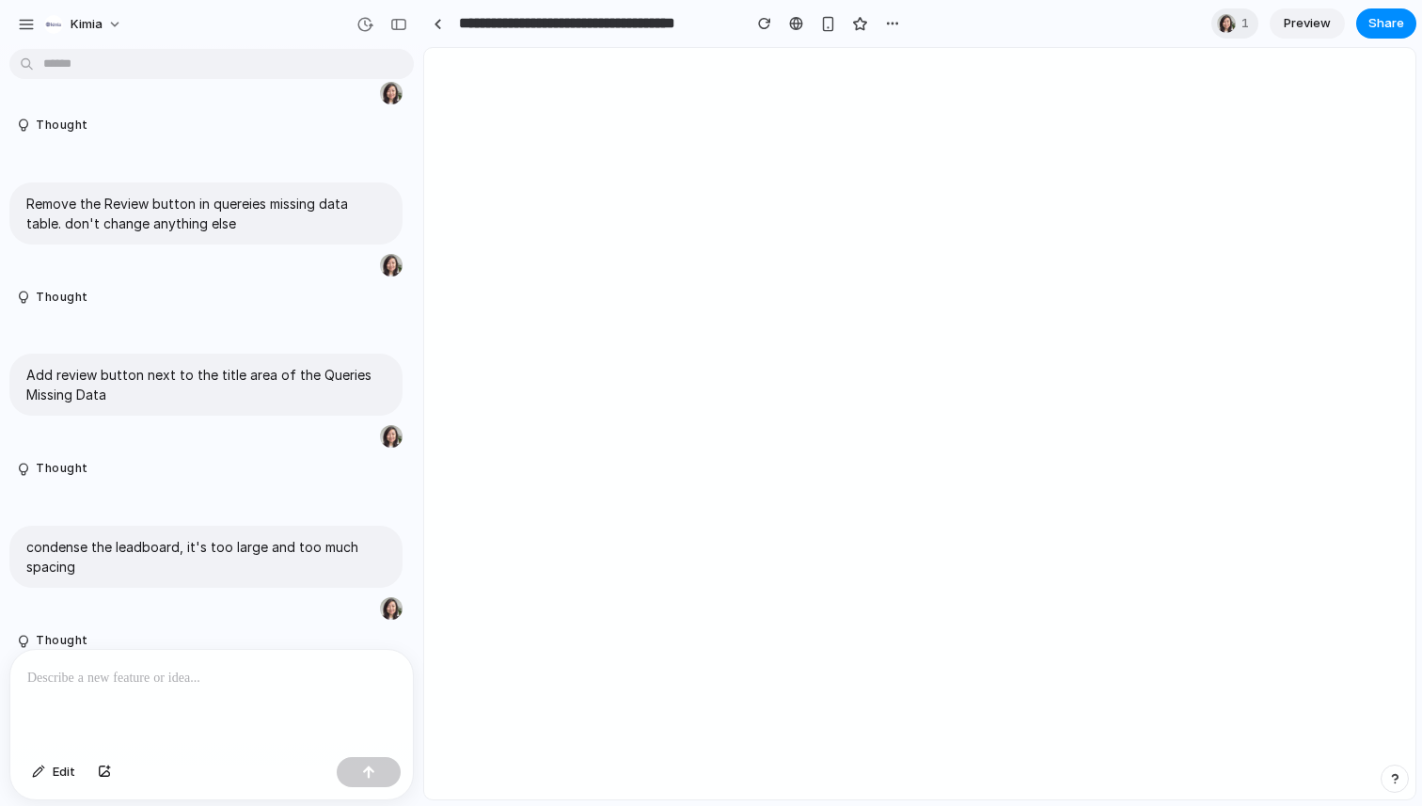
scroll to position [3470, 0]
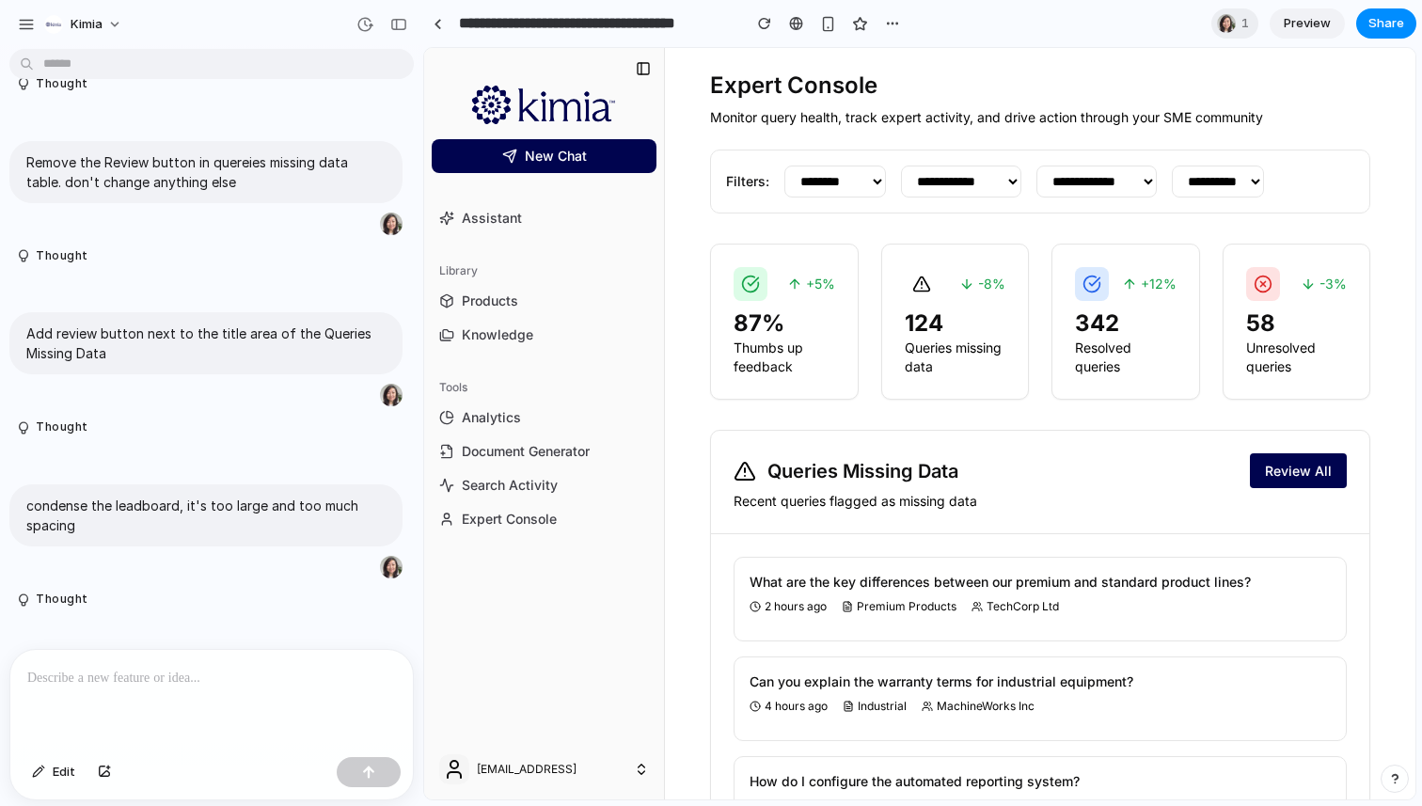
click at [774, 339] on h3 "87 %" at bounding box center [785, 324] width 102 height 30
click at [439, 27] on div at bounding box center [438, 24] width 8 height 10
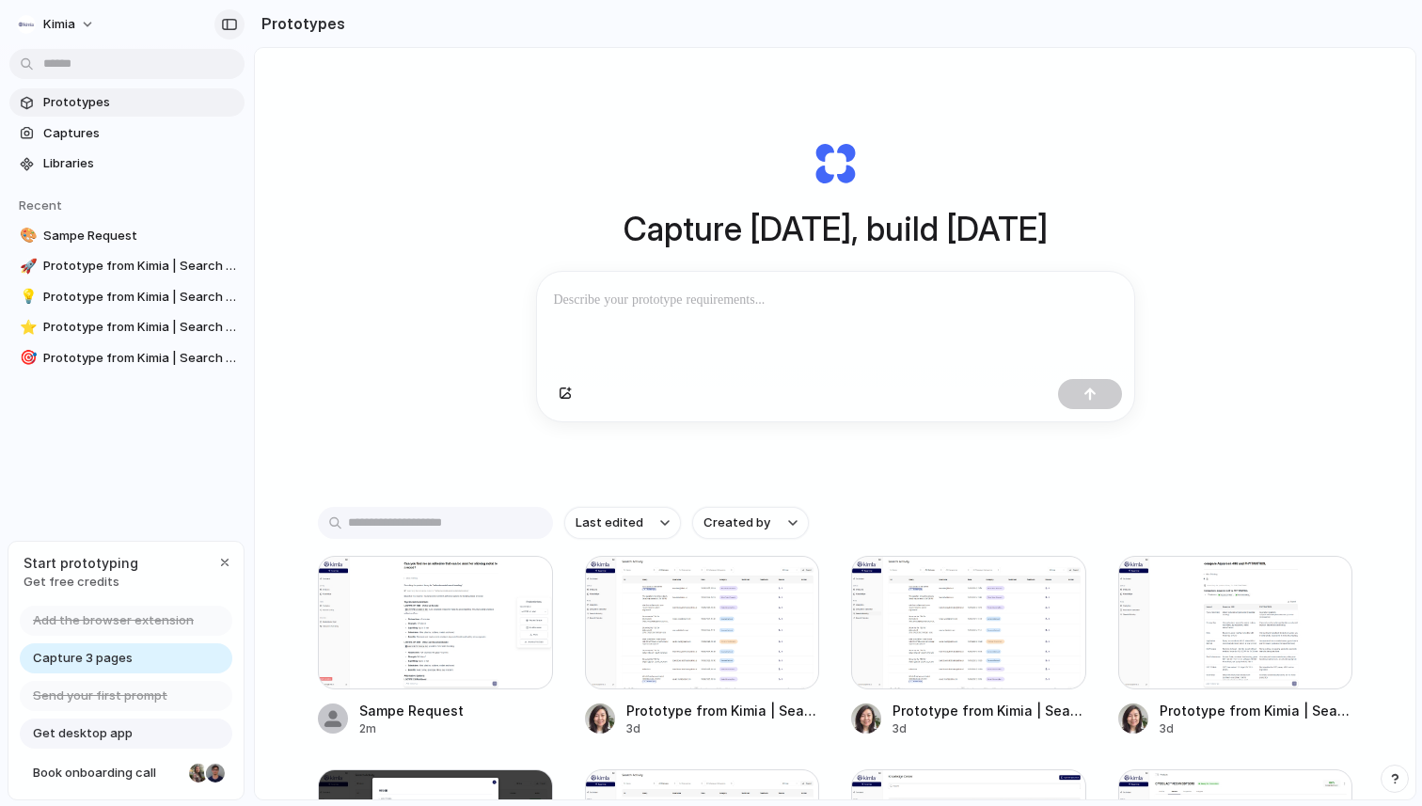
click at [230, 31] on button "button" at bounding box center [229, 24] width 30 height 30
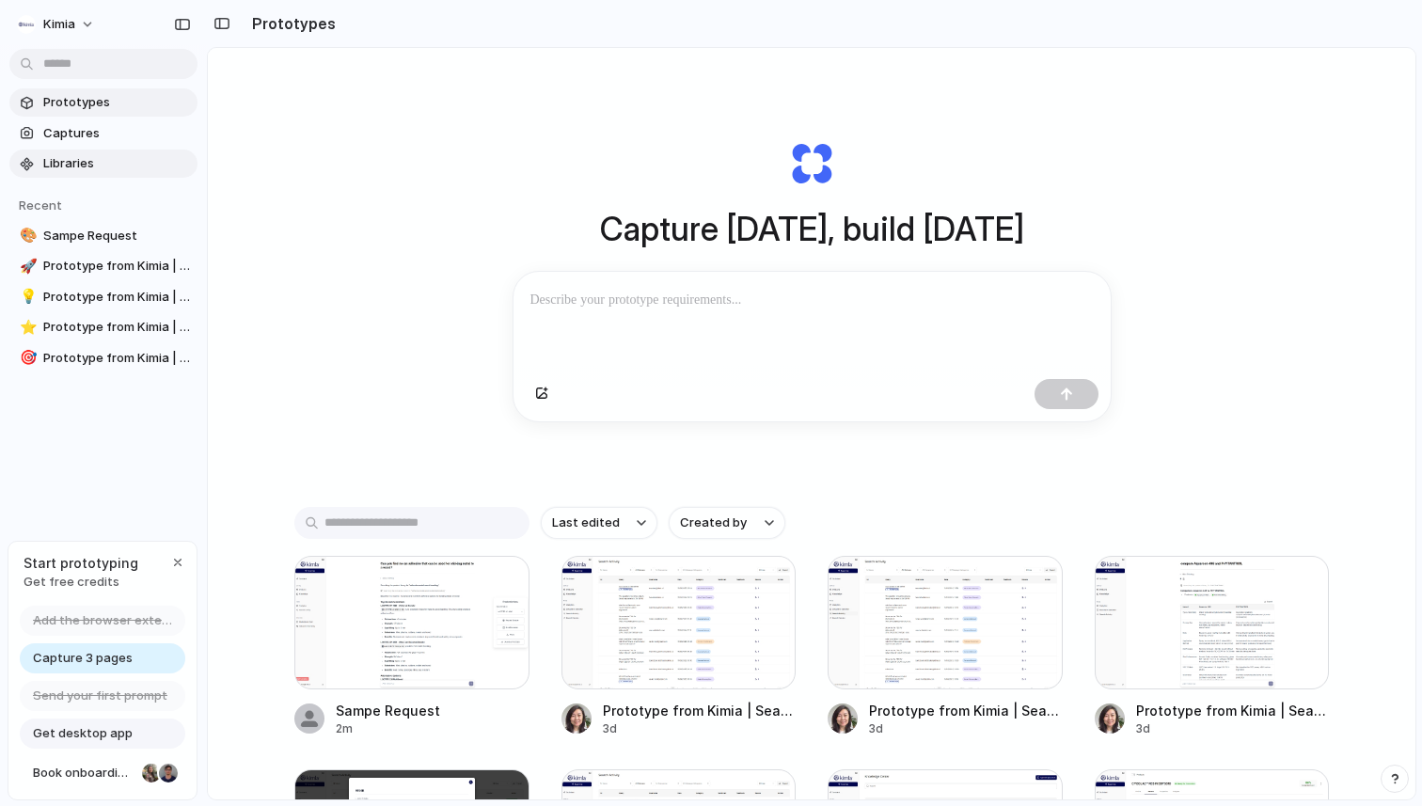
click at [79, 177] on link "Libraries" at bounding box center [103, 164] width 188 height 28
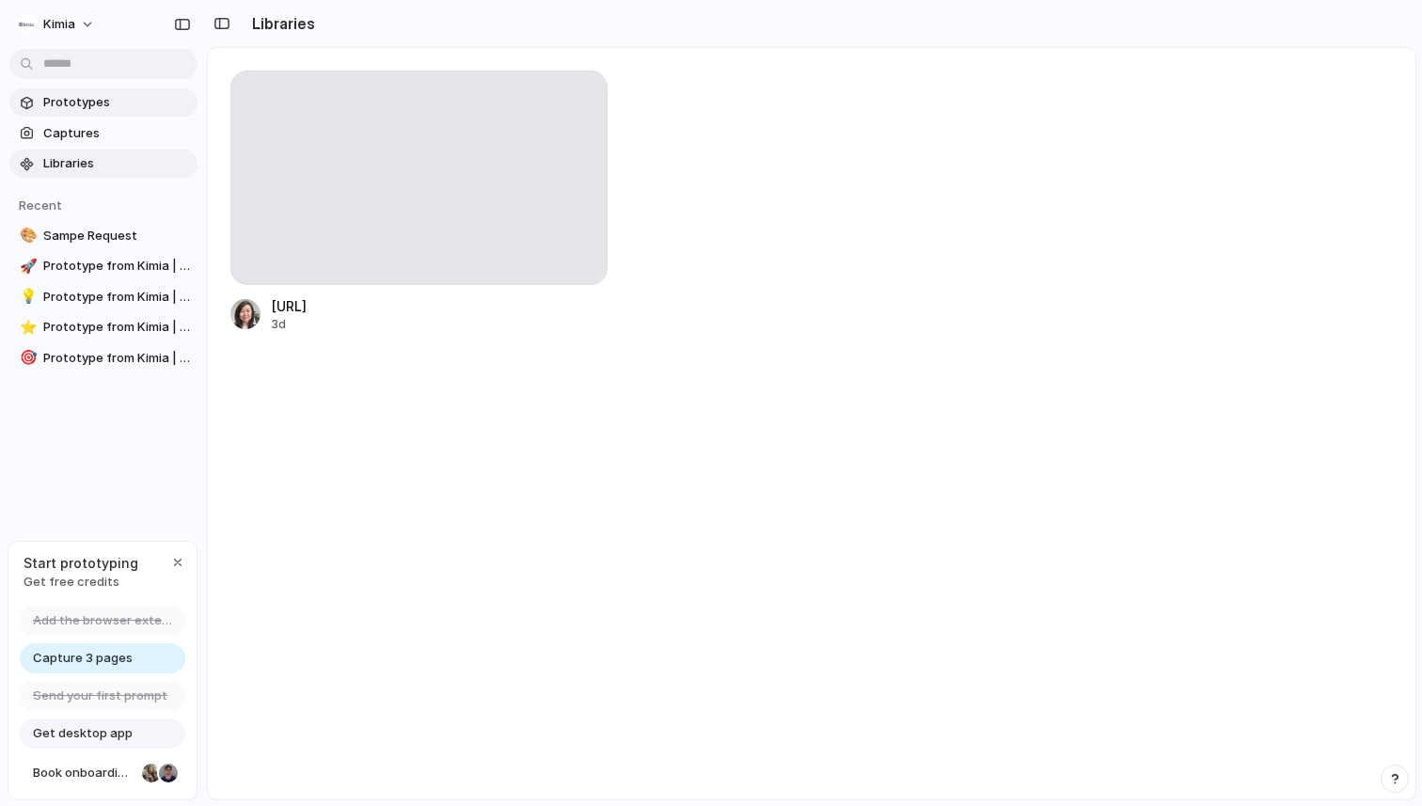
click at [73, 102] on span "Prototypes" at bounding box center [116, 102] width 147 height 19
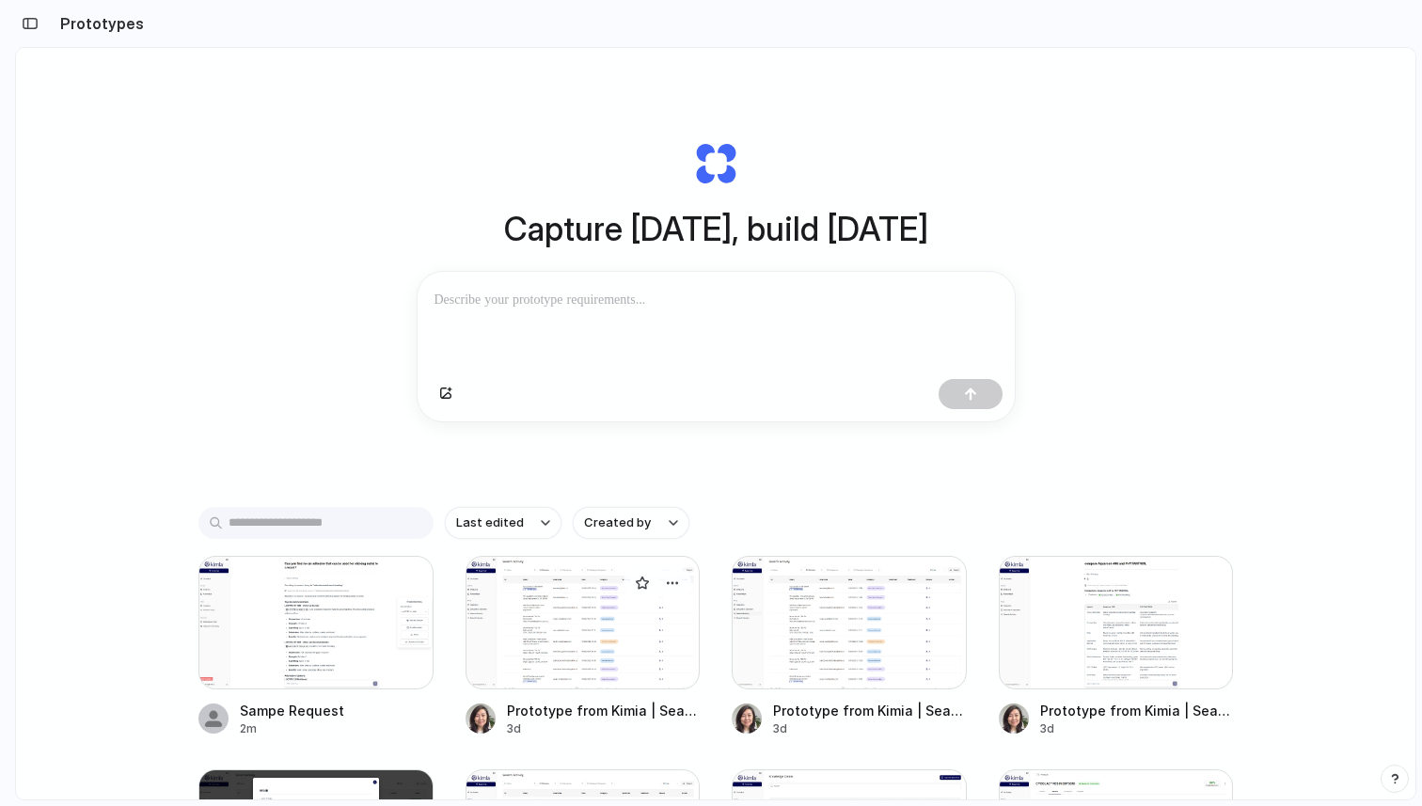
click at [625, 647] on div at bounding box center [583, 623] width 235 height 134
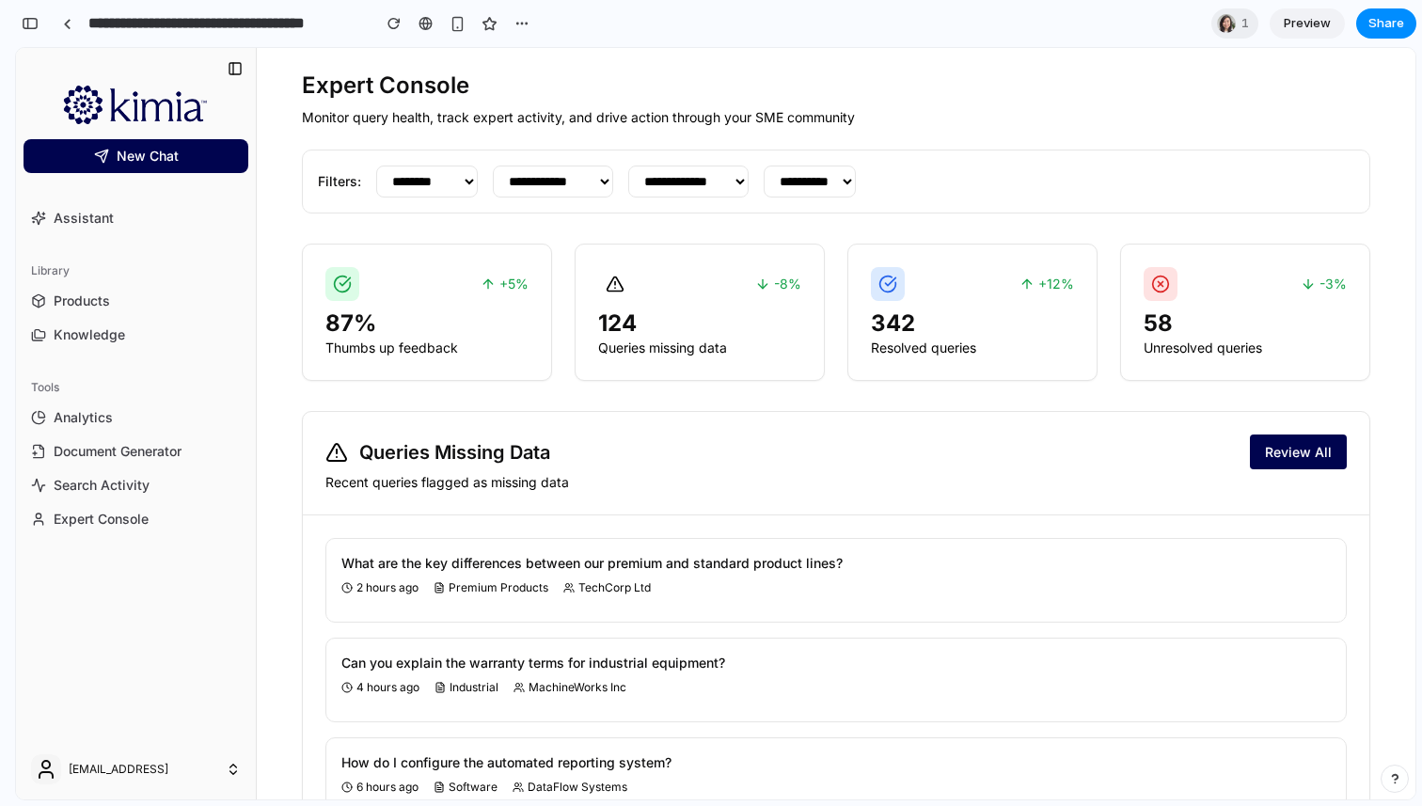
scroll to position [5830, 0]
click at [793, 516] on div "Queries Missing Data Review All Recent queries flagged as missing data" at bounding box center [836, 463] width 1067 height 103
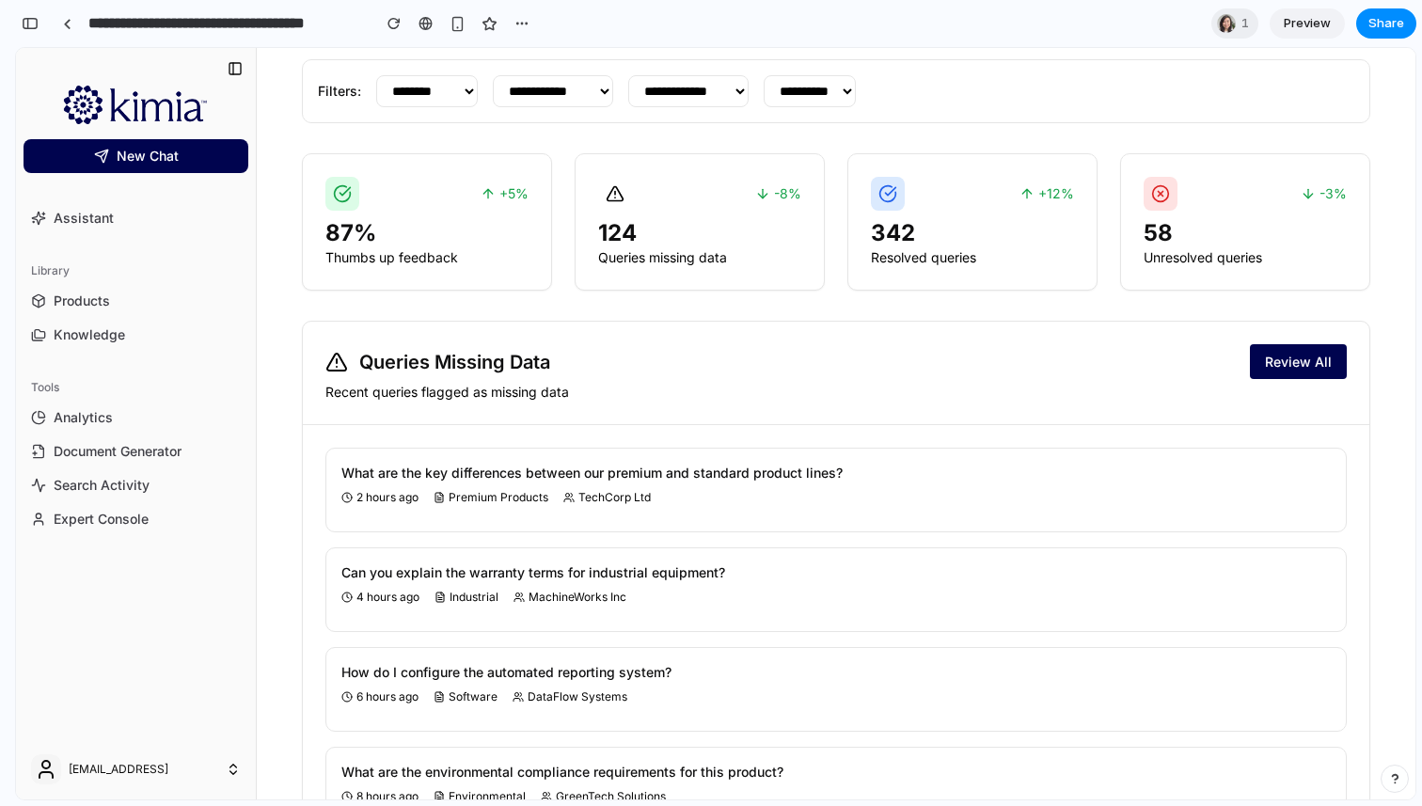
scroll to position [345, 0]
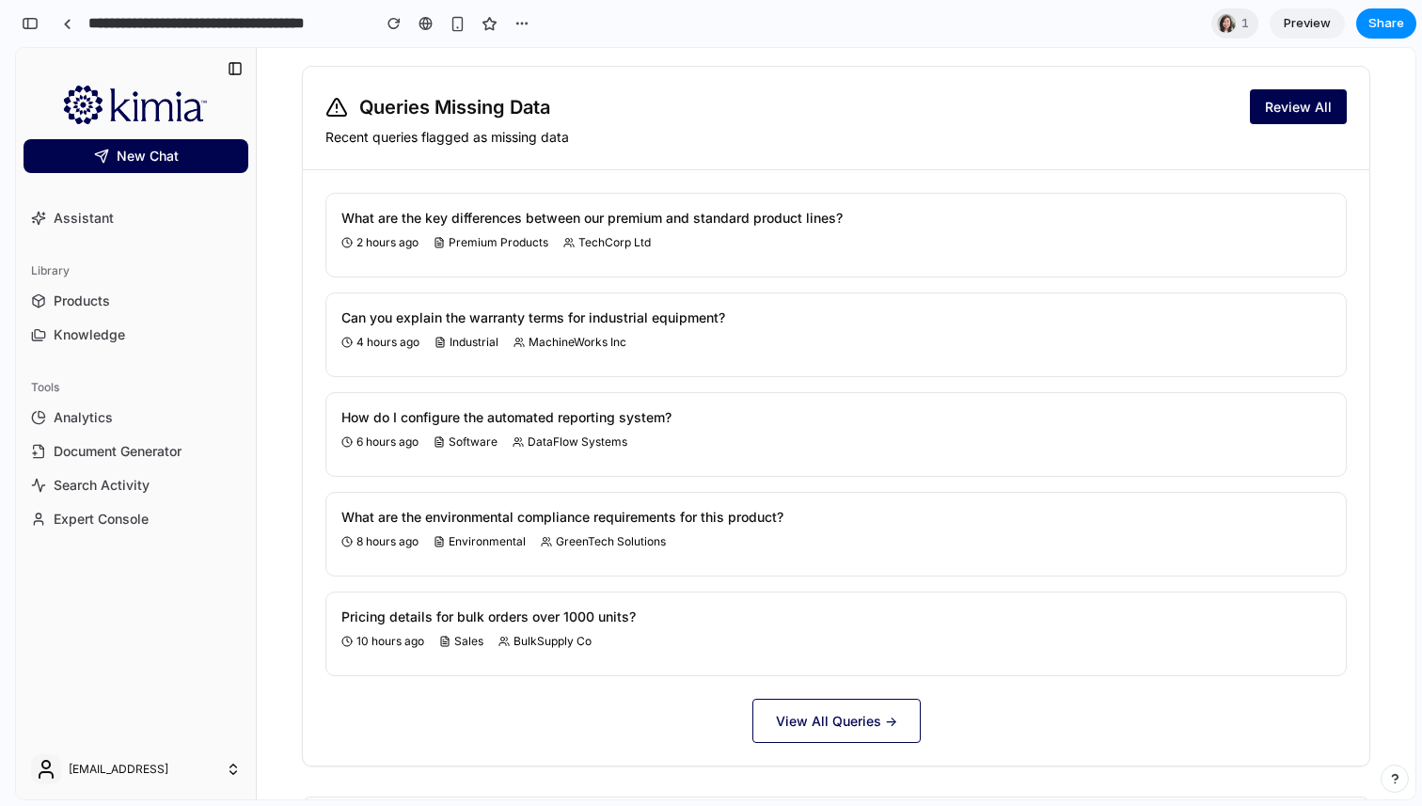
click at [725, 494] on div "What are the key differences between our premium and standard product lines? 2 …" at bounding box center [837, 435] width 1022 height 484
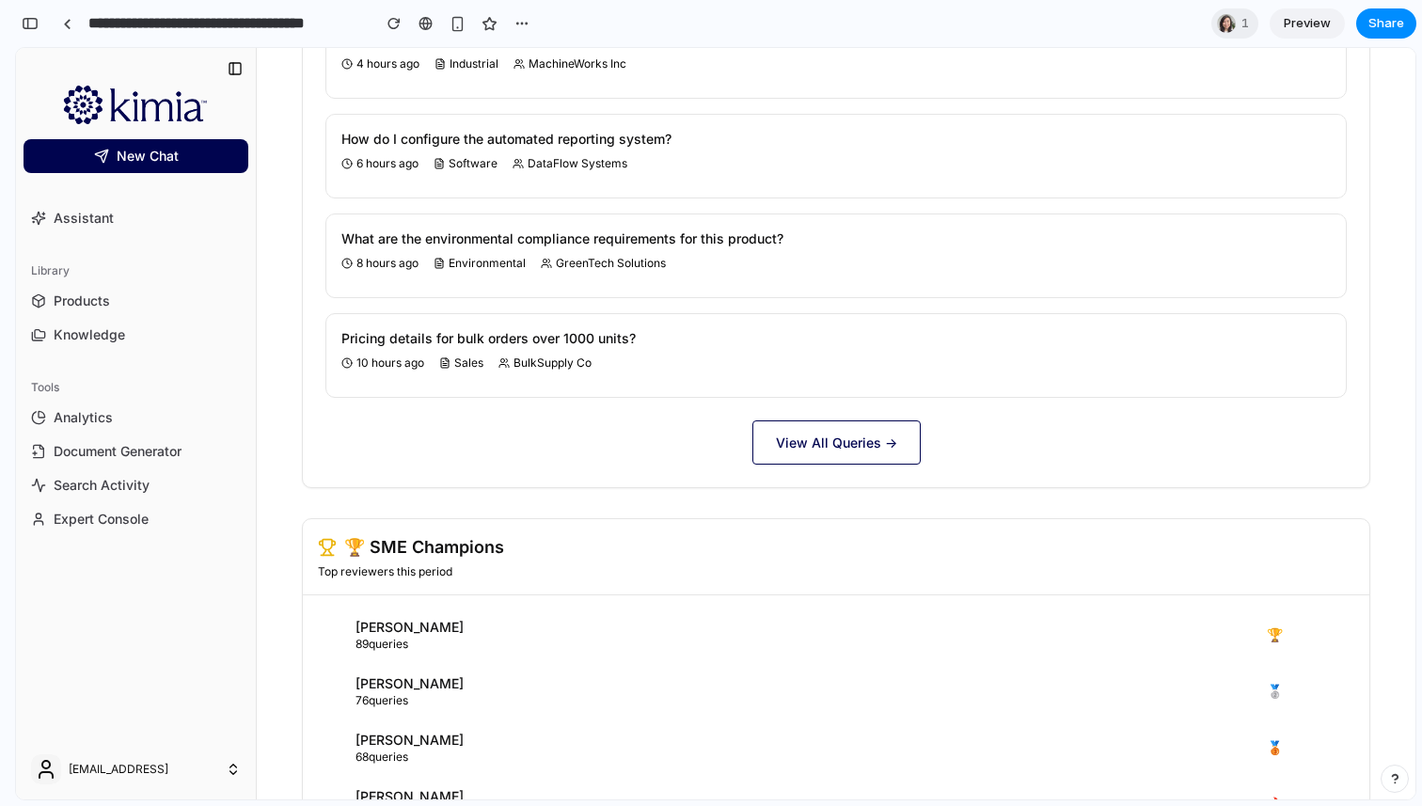
scroll to position [0, 0]
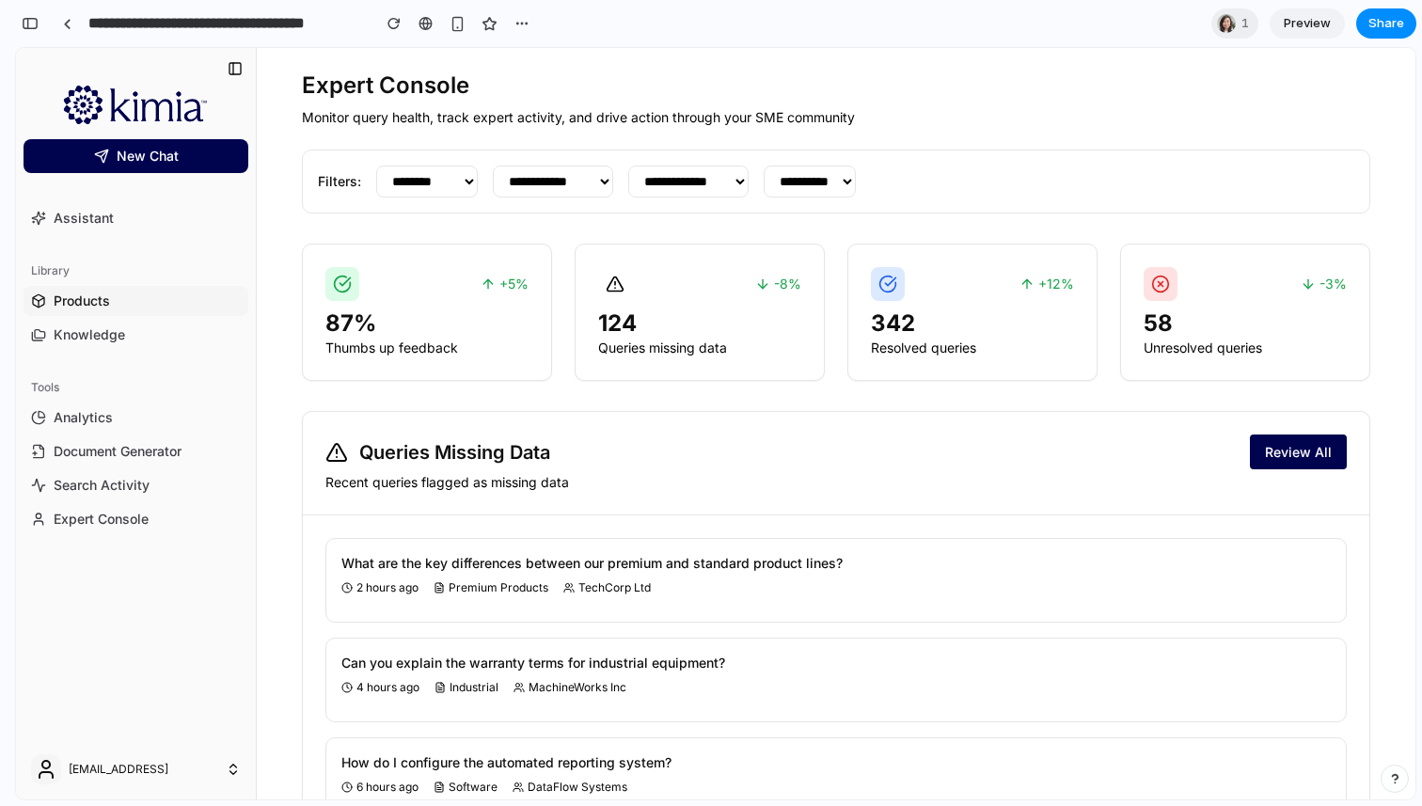
click at [124, 298] on link "Products" at bounding box center [136, 301] width 225 height 30
click at [135, 326] on link "Knowledge" at bounding box center [136, 335] width 225 height 30
click at [190, 415] on link "Analytics" at bounding box center [136, 418] width 225 height 30
click at [192, 461] on link "Document Generator" at bounding box center [136, 452] width 225 height 30
click at [199, 503] on ul "Analytics Document Generator Search Activity Expert Console" at bounding box center [136, 469] width 225 height 132
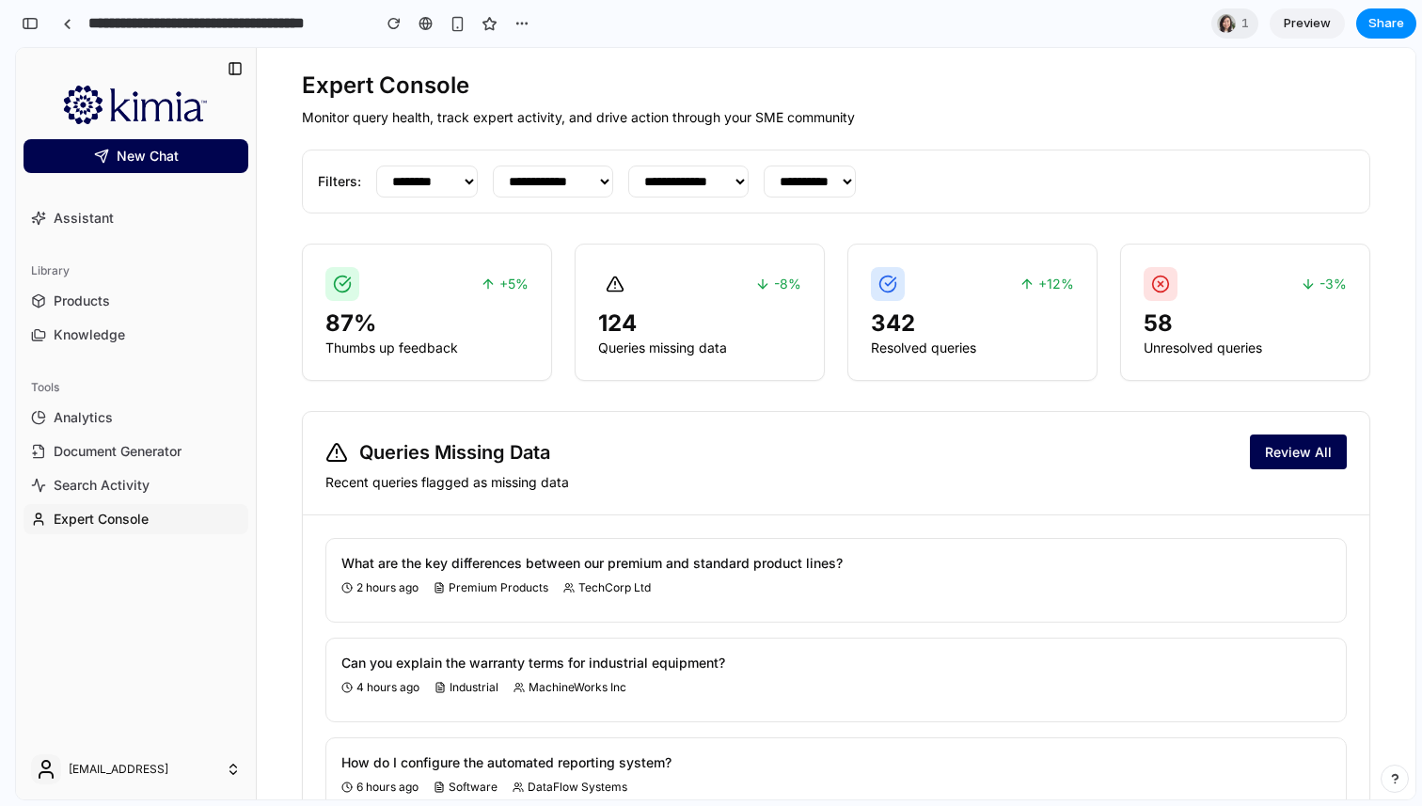
click at [201, 520] on link "Expert Console" at bounding box center [136, 519] width 225 height 30
click at [608, 184] on select "**********" at bounding box center [553, 182] width 120 height 32
click at [437, 334] on h3 "87 %" at bounding box center [427, 324] width 203 height 30
click at [749, 336] on h3 "124" at bounding box center [699, 324] width 203 height 30
click at [1009, 306] on div "+12% 342 Resolved queries" at bounding box center [973, 312] width 250 height 137
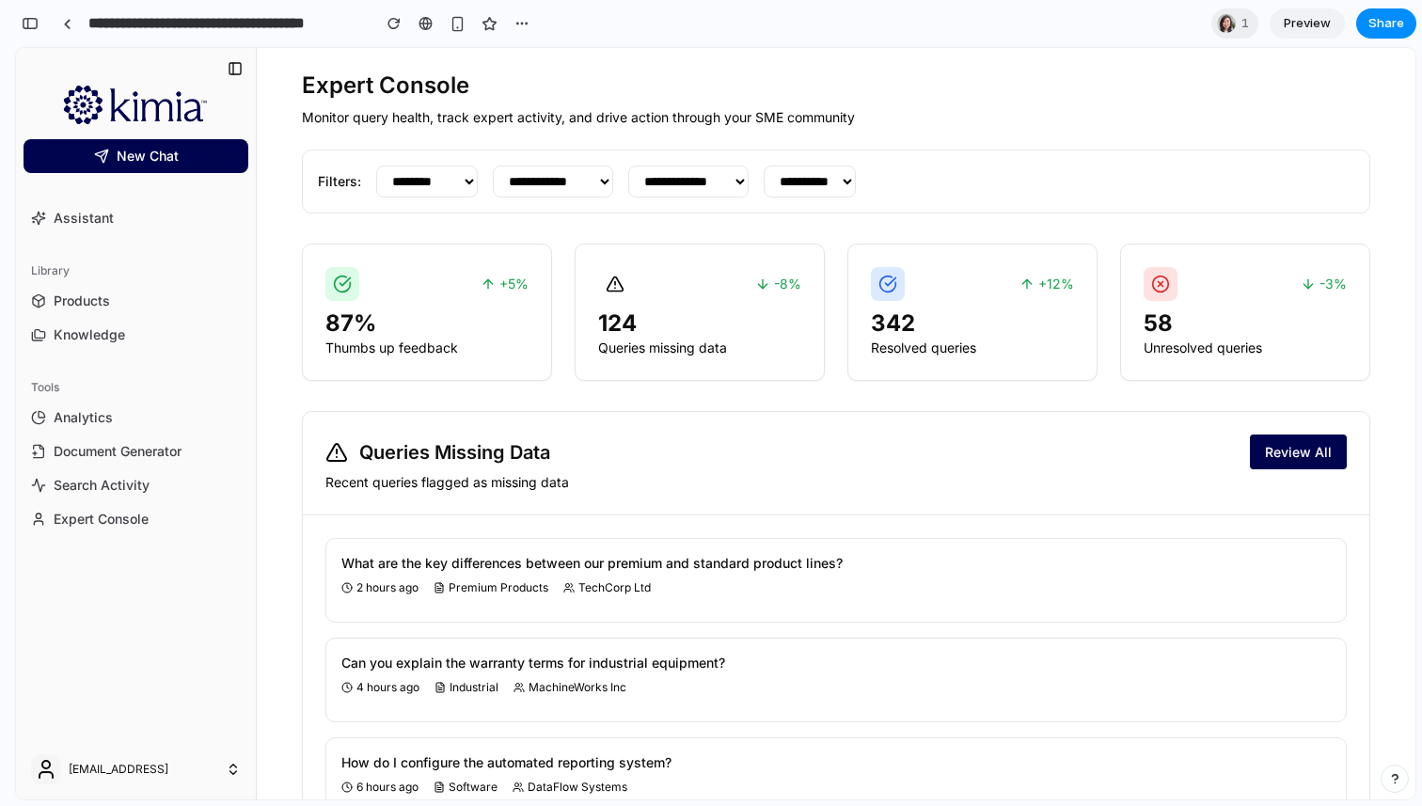
click at [1273, 449] on span "Review All" at bounding box center [1298, 452] width 67 height 16
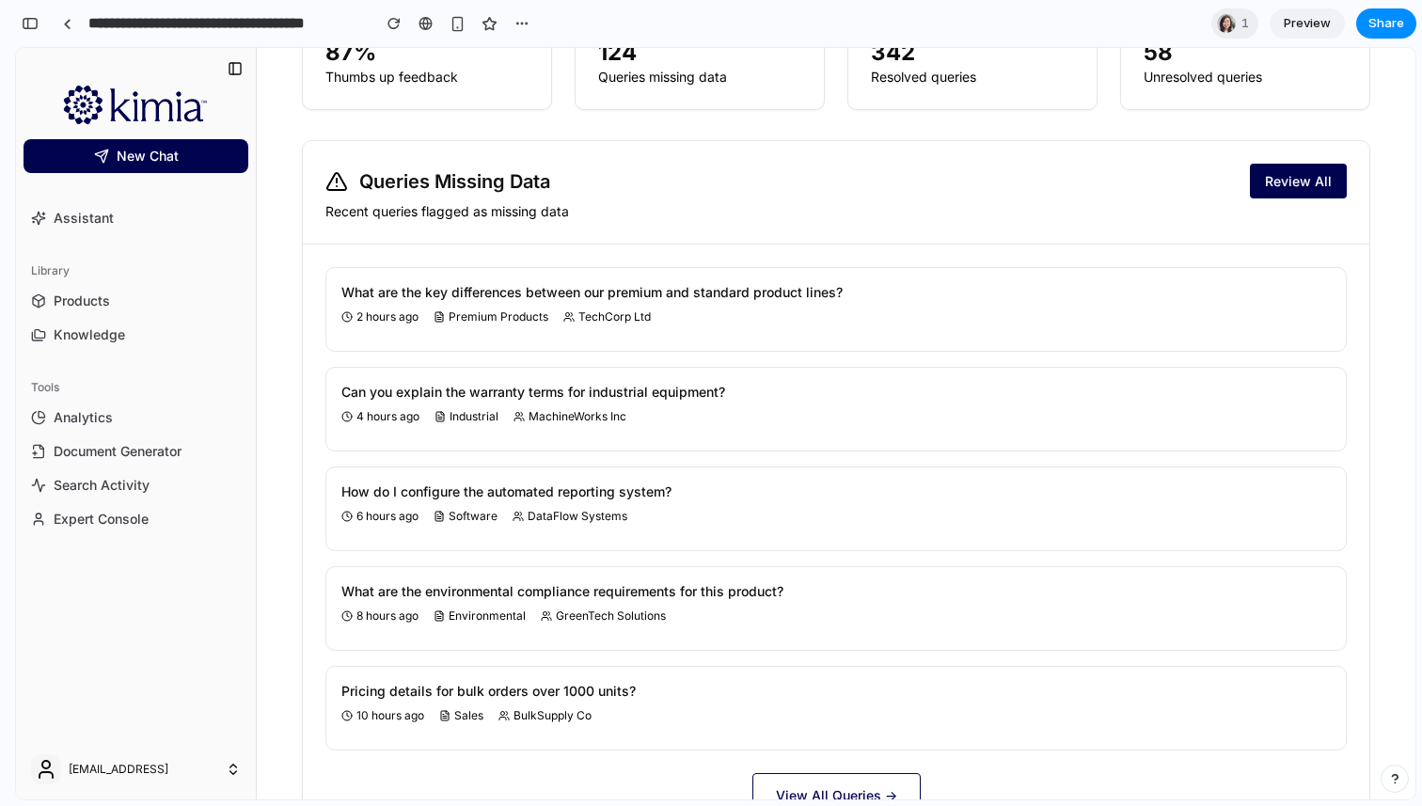
scroll to position [802, 0]
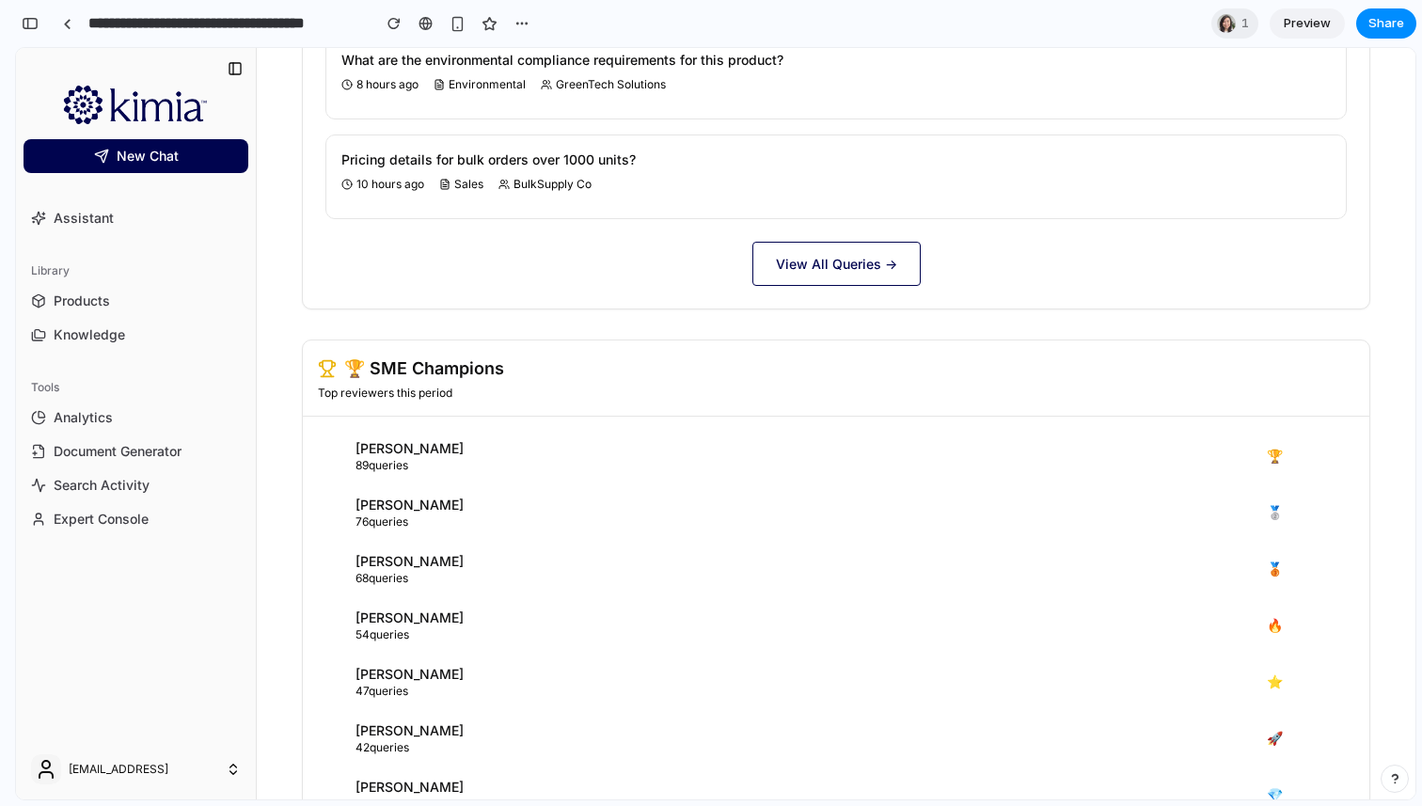
click at [804, 268] on span "View All Queries →" at bounding box center [836, 264] width 121 height 16
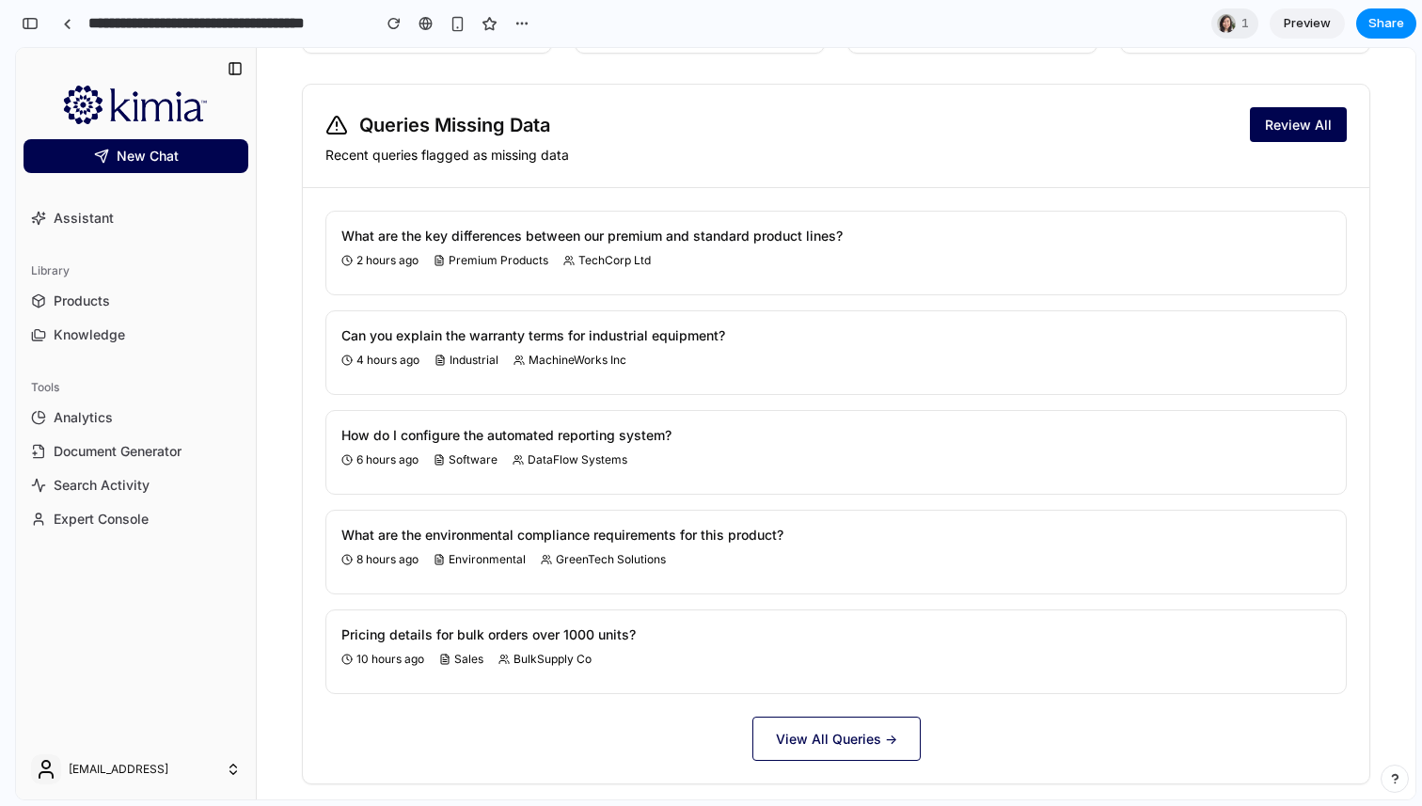
scroll to position [0, 0]
